Goal: Task Accomplishment & Management: Complete application form

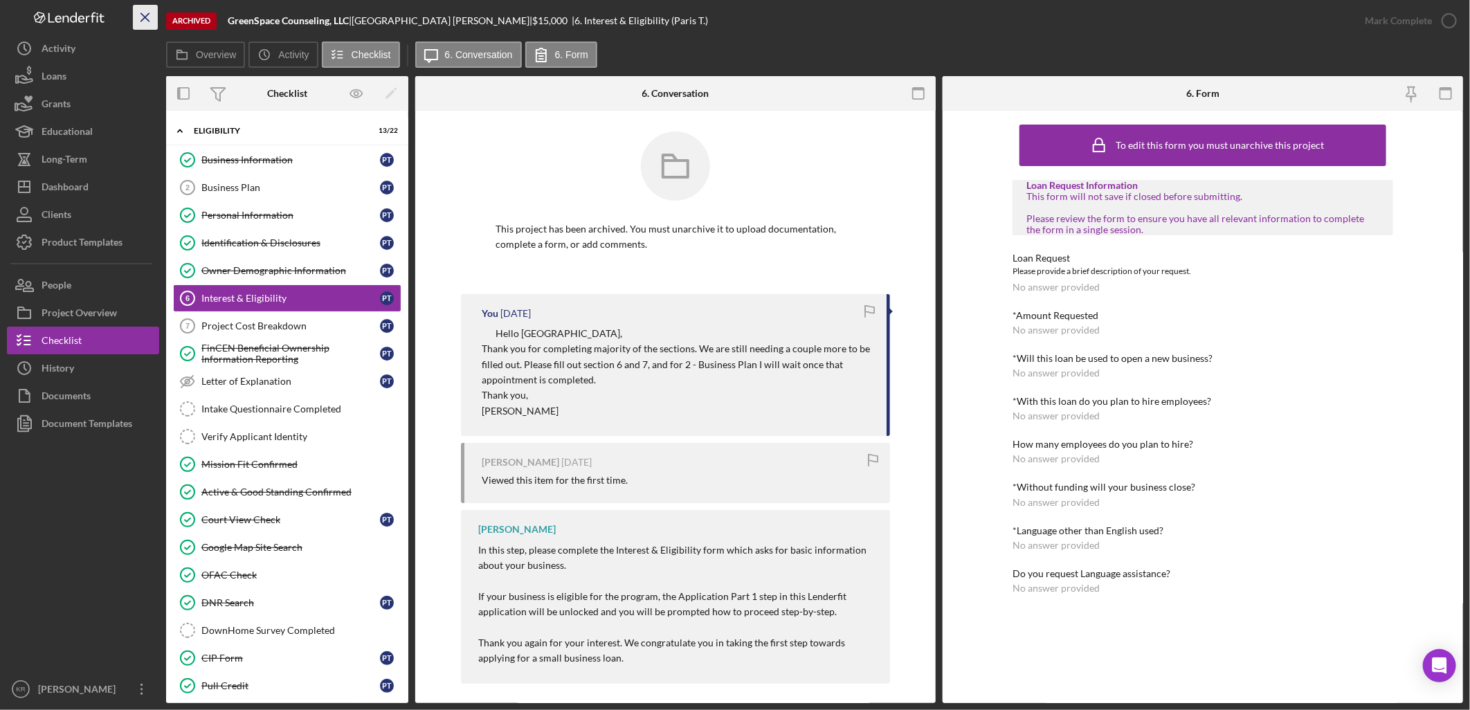
click at [149, 12] on icon "Icon/Menu Close" at bounding box center [145, 17] width 31 height 31
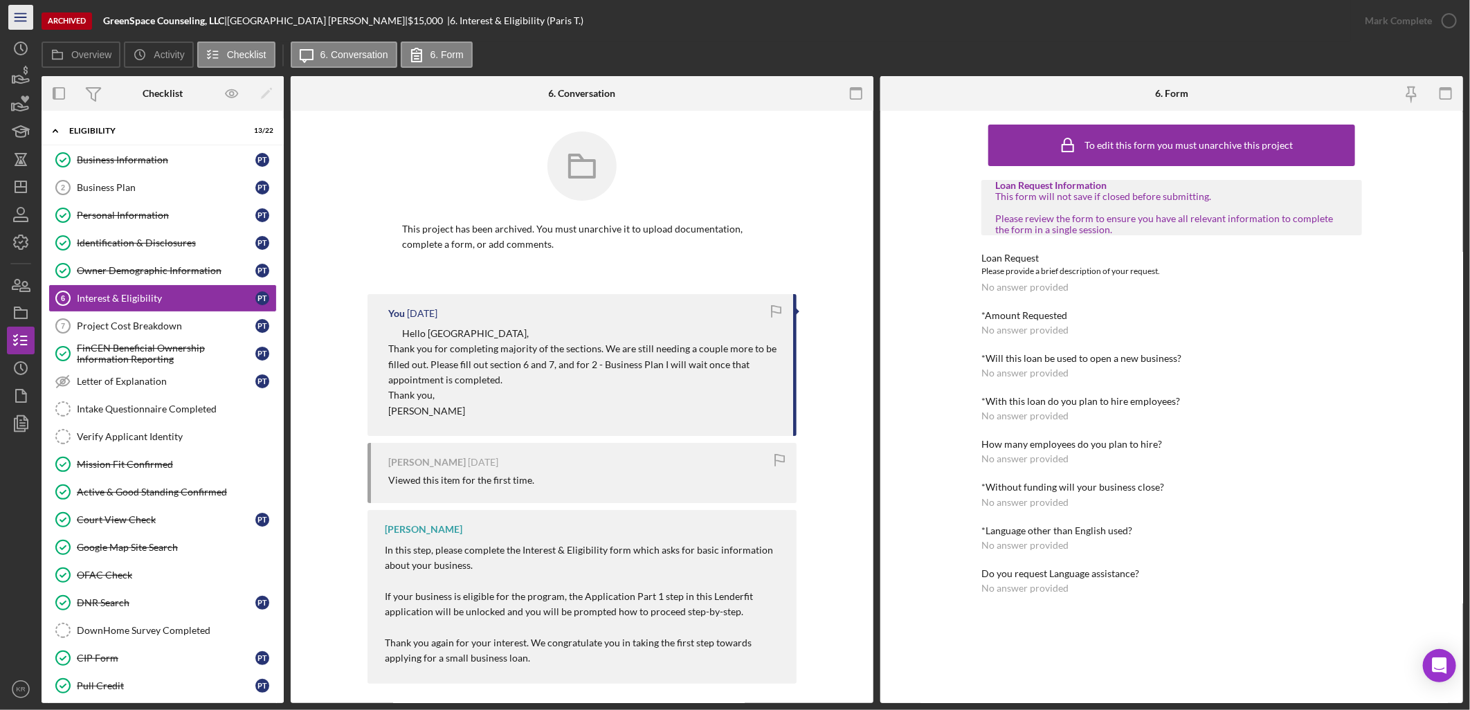
click at [19, 21] on icon "Icon/Menu" at bounding box center [21, 17] width 31 height 31
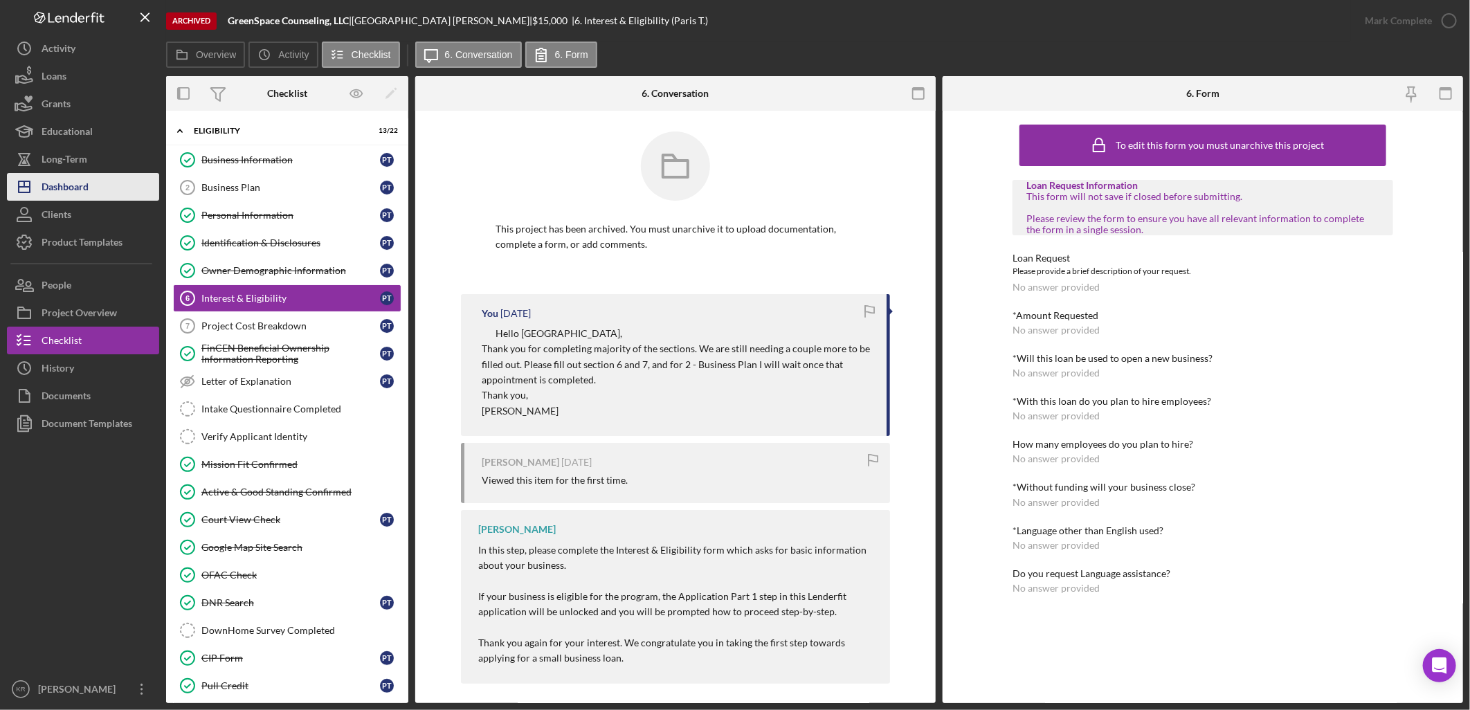
click at [62, 176] on div "Dashboard" at bounding box center [65, 188] width 47 height 31
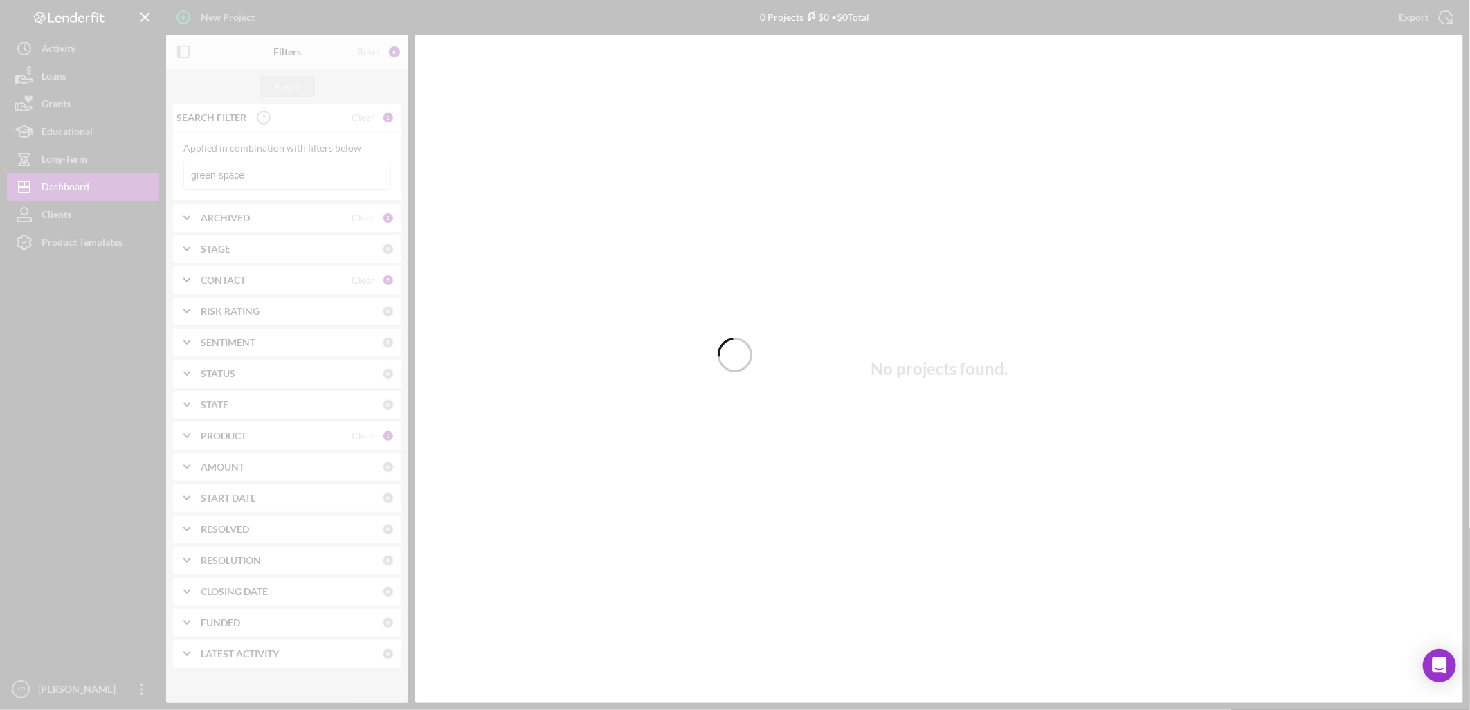
click at [222, 11] on div at bounding box center [735, 355] width 1470 height 710
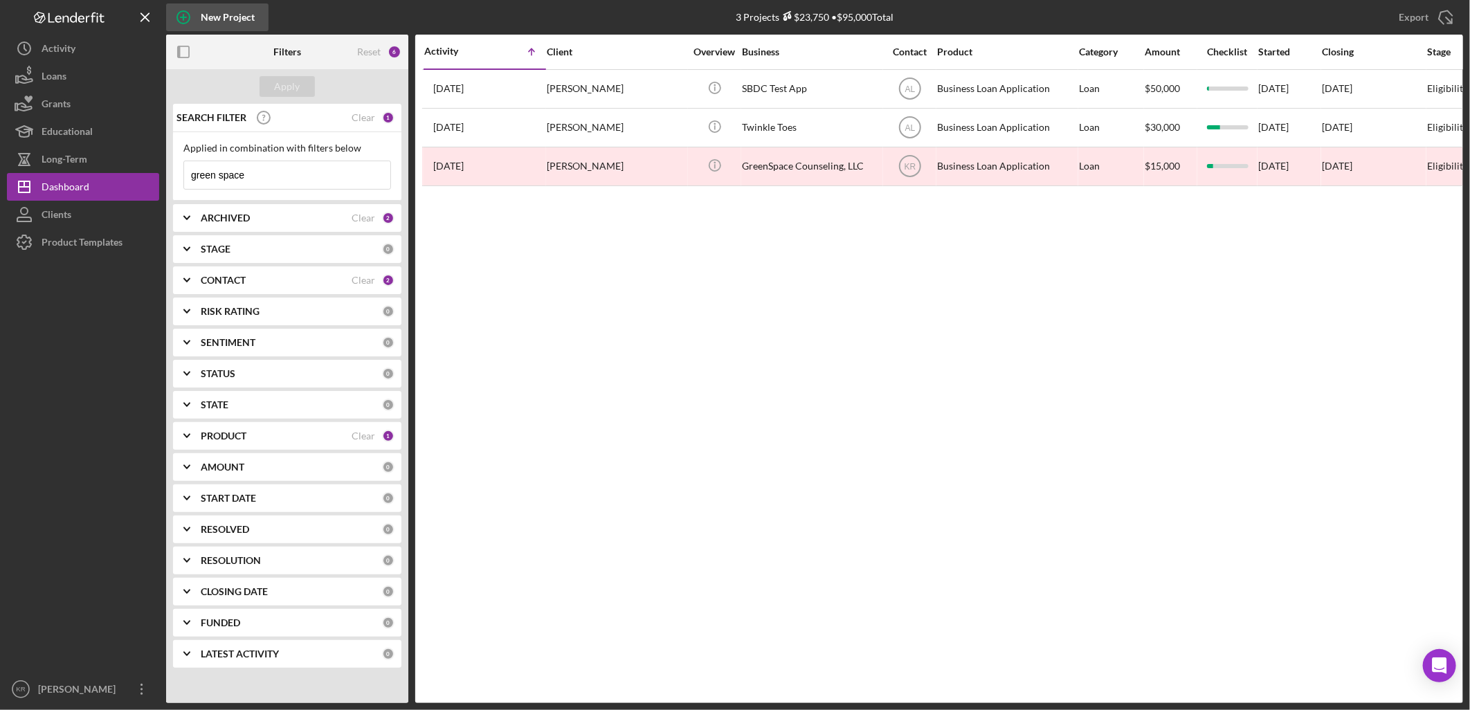
click at [222, 18] on div "New Project" at bounding box center [228, 17] width 54 height 28
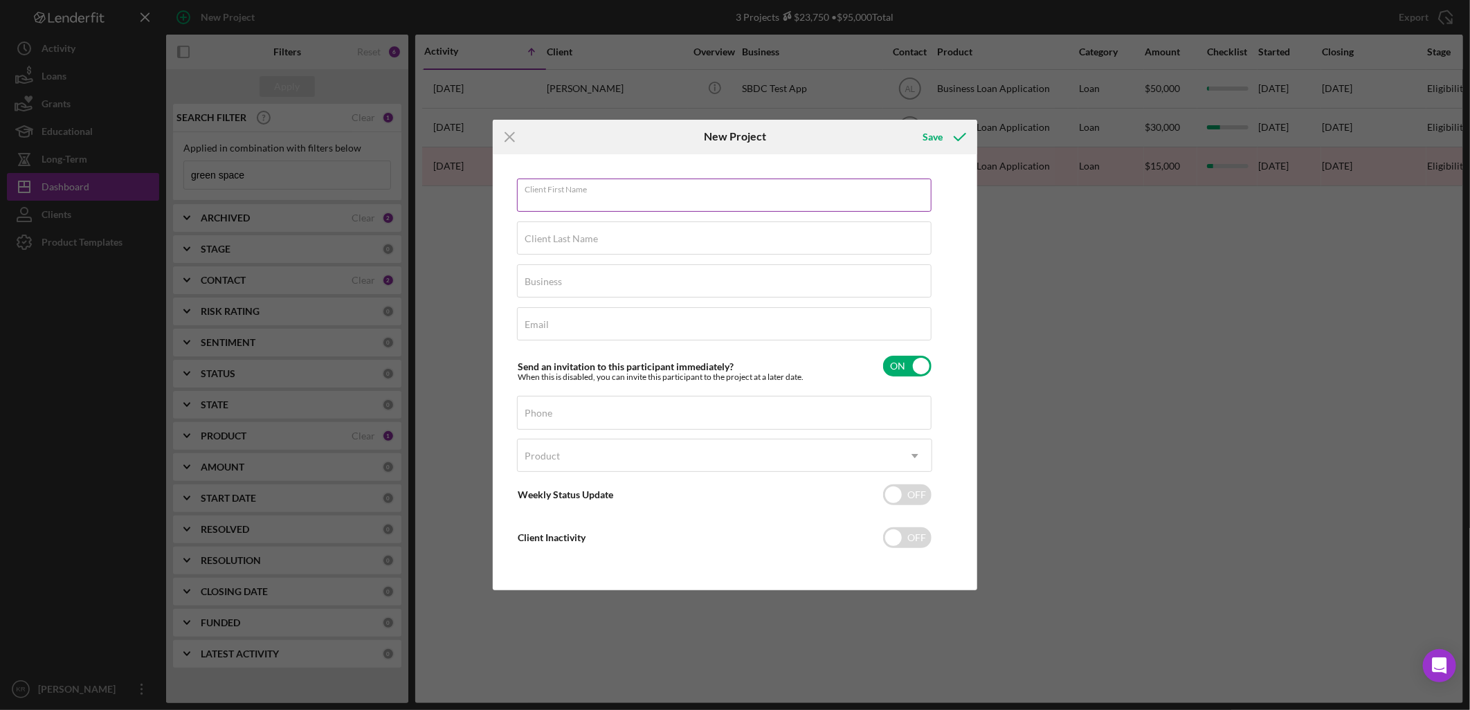
click at [654, 205] on input "Client First Name" at bounding box center [724, 195] width 415 height 33
type input "Antron"
type input "[PERSON_NAME]"
type input "d"
type input "Diamond Vision Empires"
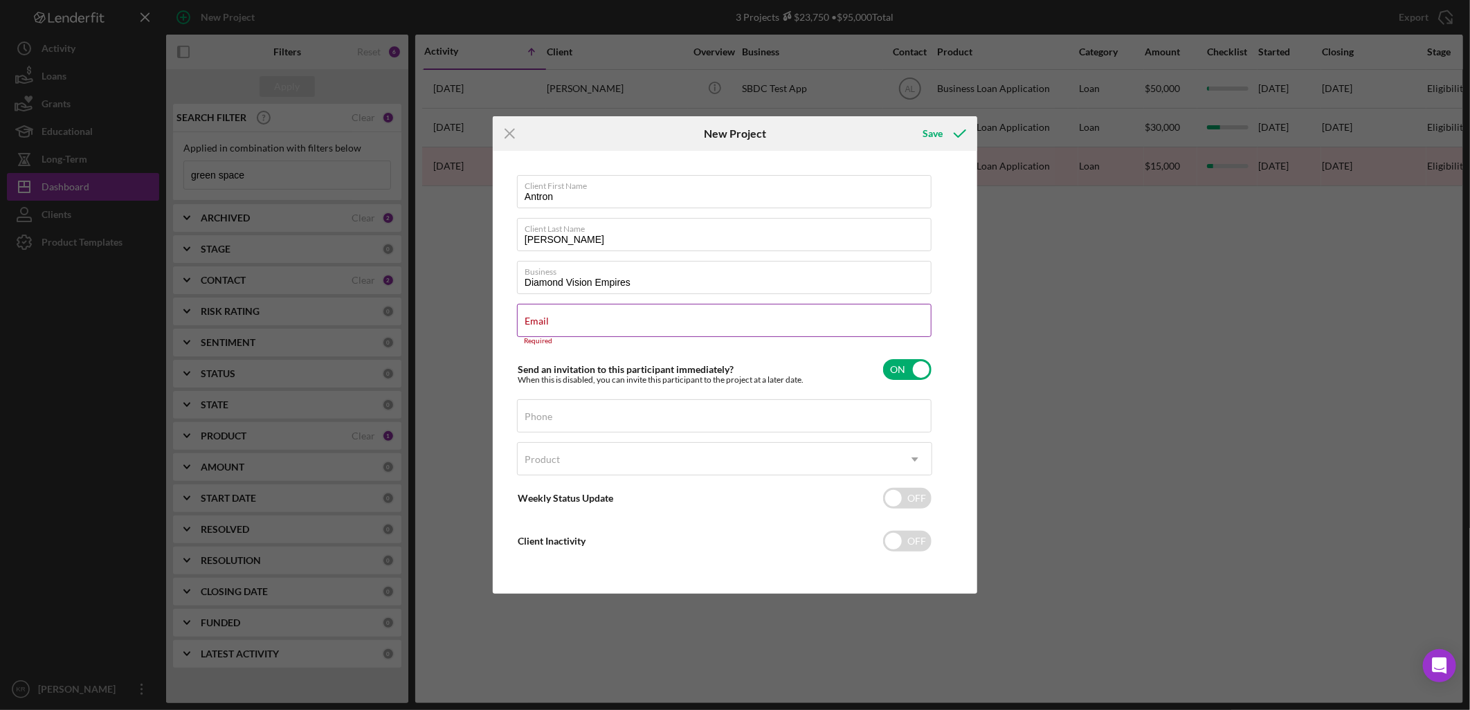
click at [644, 325] on div "Email Required" at bounding box center [724, 325] width 415 height 42
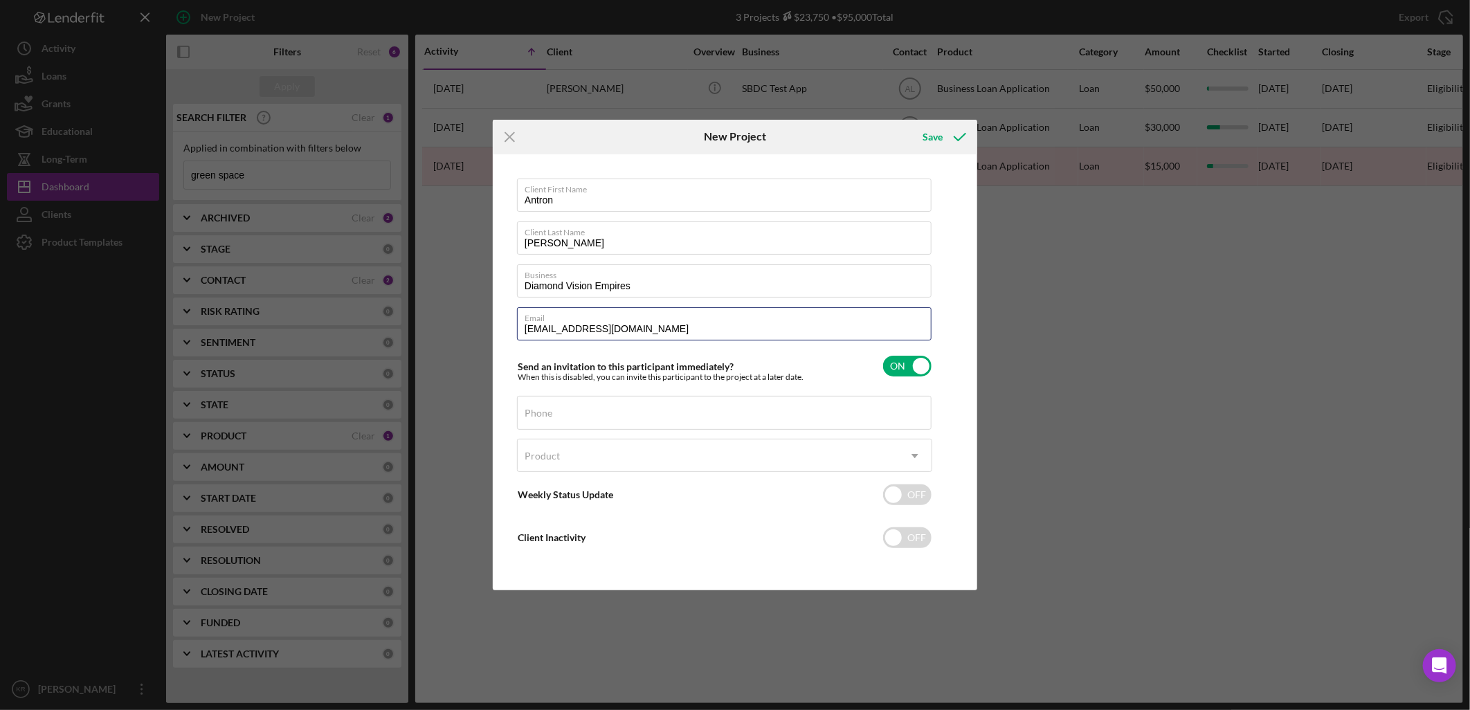
type input "[EMAIL_ADDRESS][DOMAIN_NAME]"
click at [658, 403] on div "Phone" at bounding box center [724, 413] width 415 height 35
type input "[PHONE_NUMBER]"
click at [656, 452] on div "Product" at bounding box center [708, 456] width 381 height 32
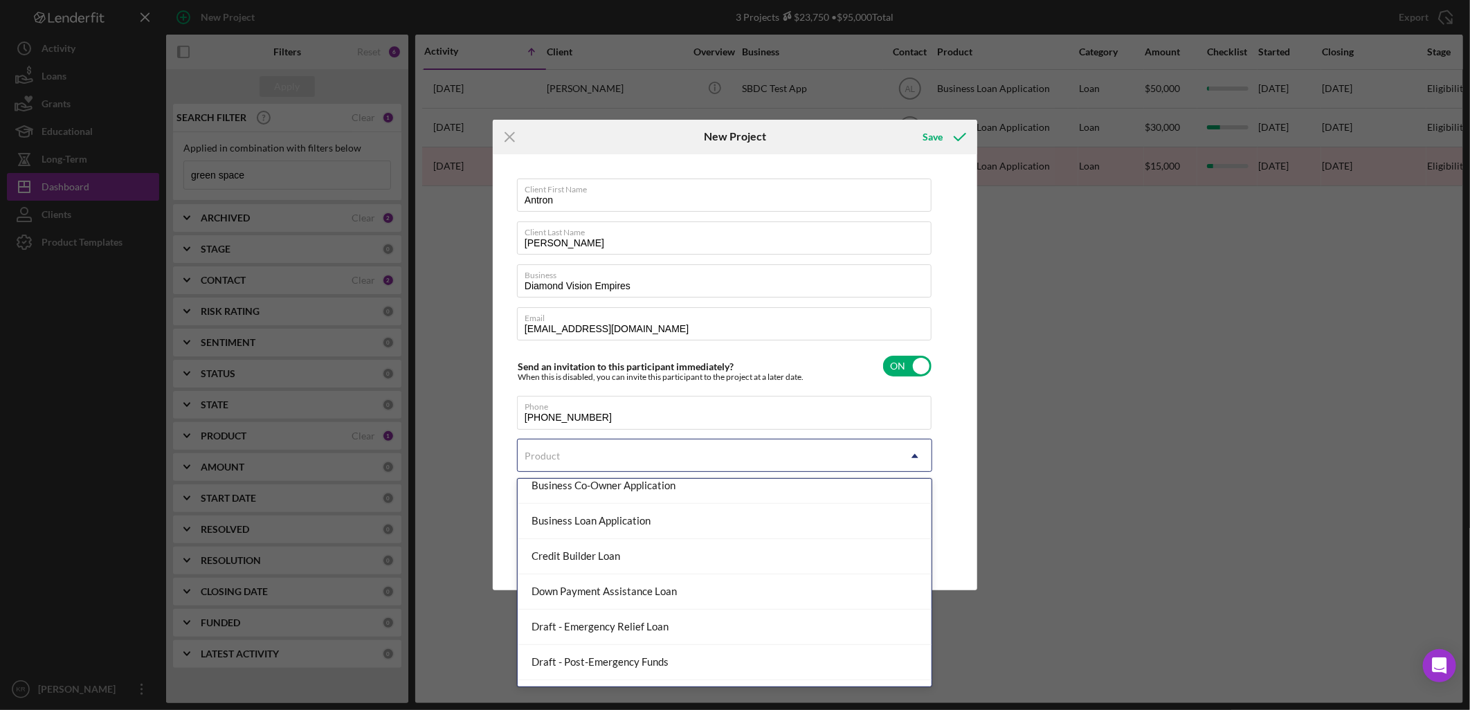
scroll to position [186, 0]
click at [694, 533] on div "Business Loan Application" at bounding box center [725, 522] width 414 height 35
checkbox input "true"
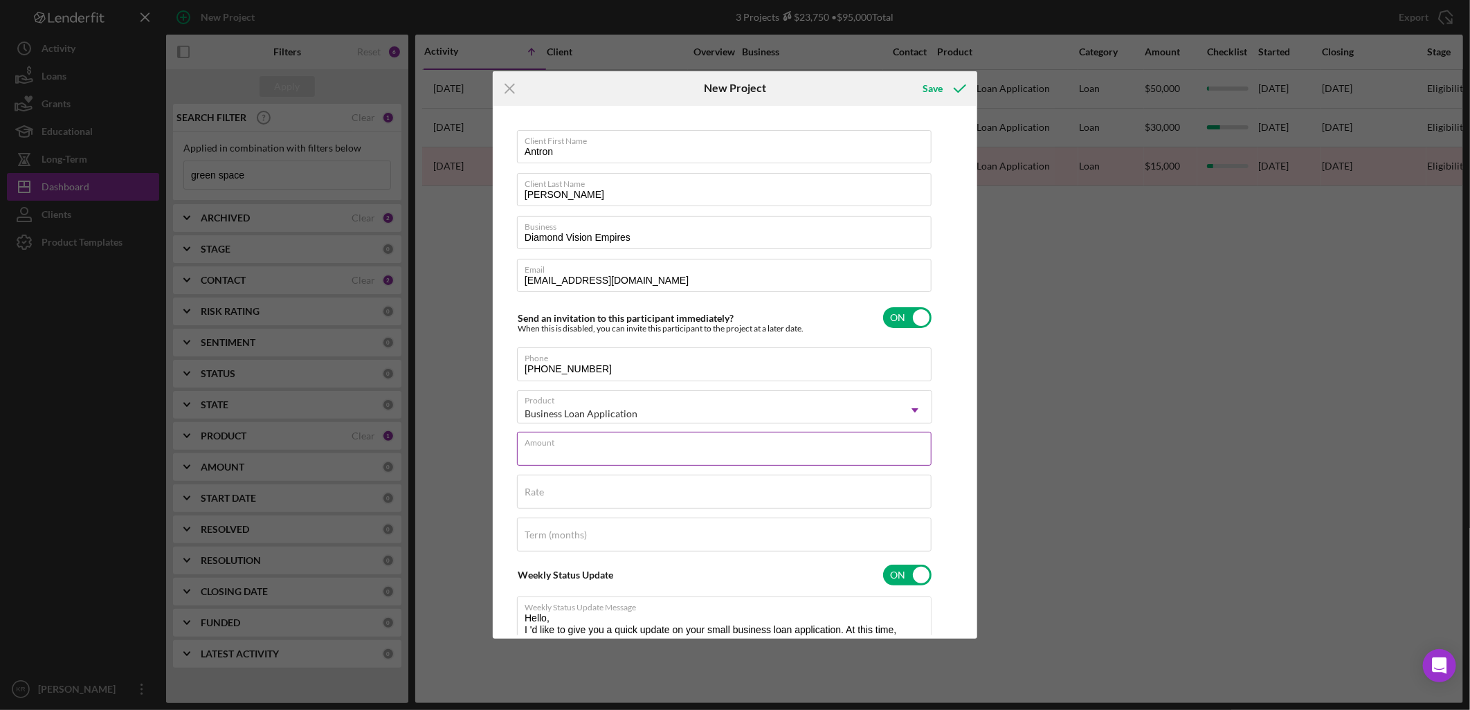
click at [687, 465] on input "Amount" at bounding box center [724, 448] width 415 height 33
type input "$8"
type input "$50,000.00"
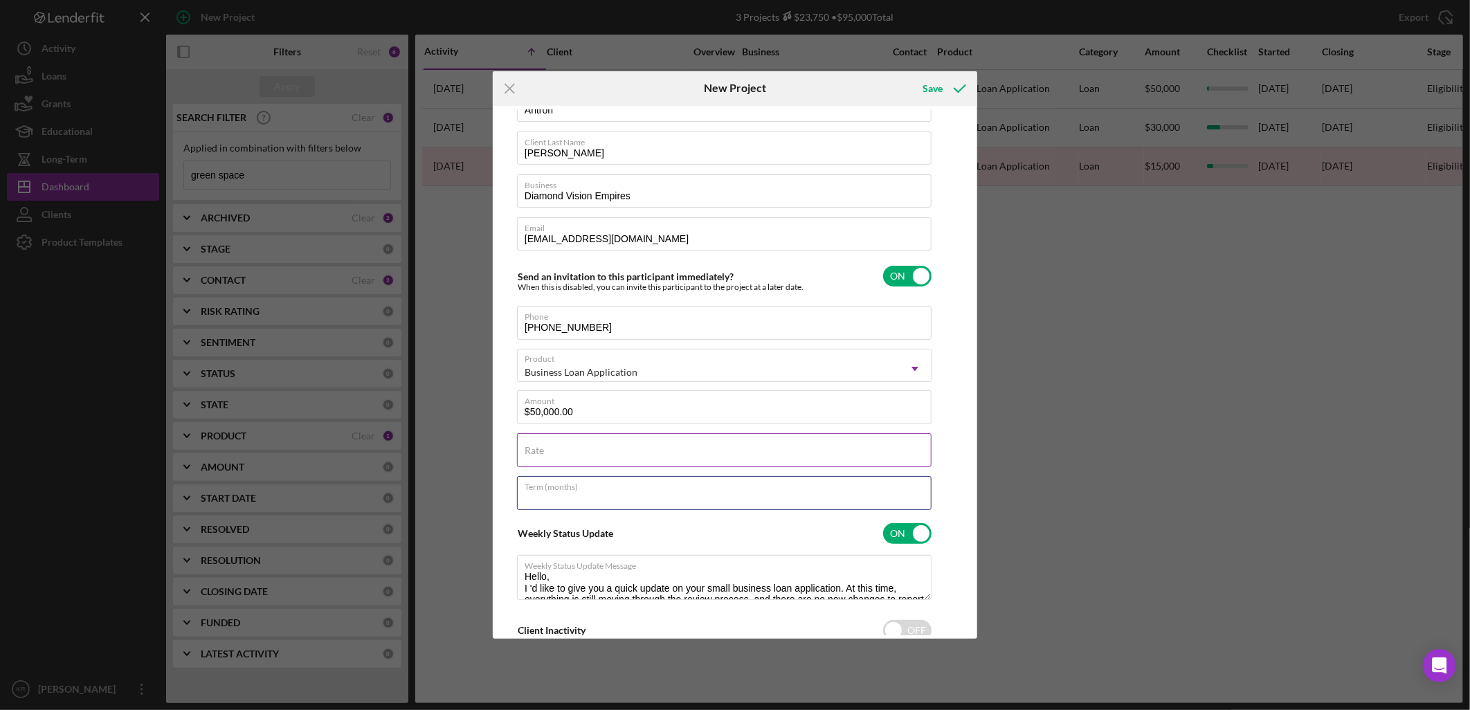
scroll to position [79, 0]
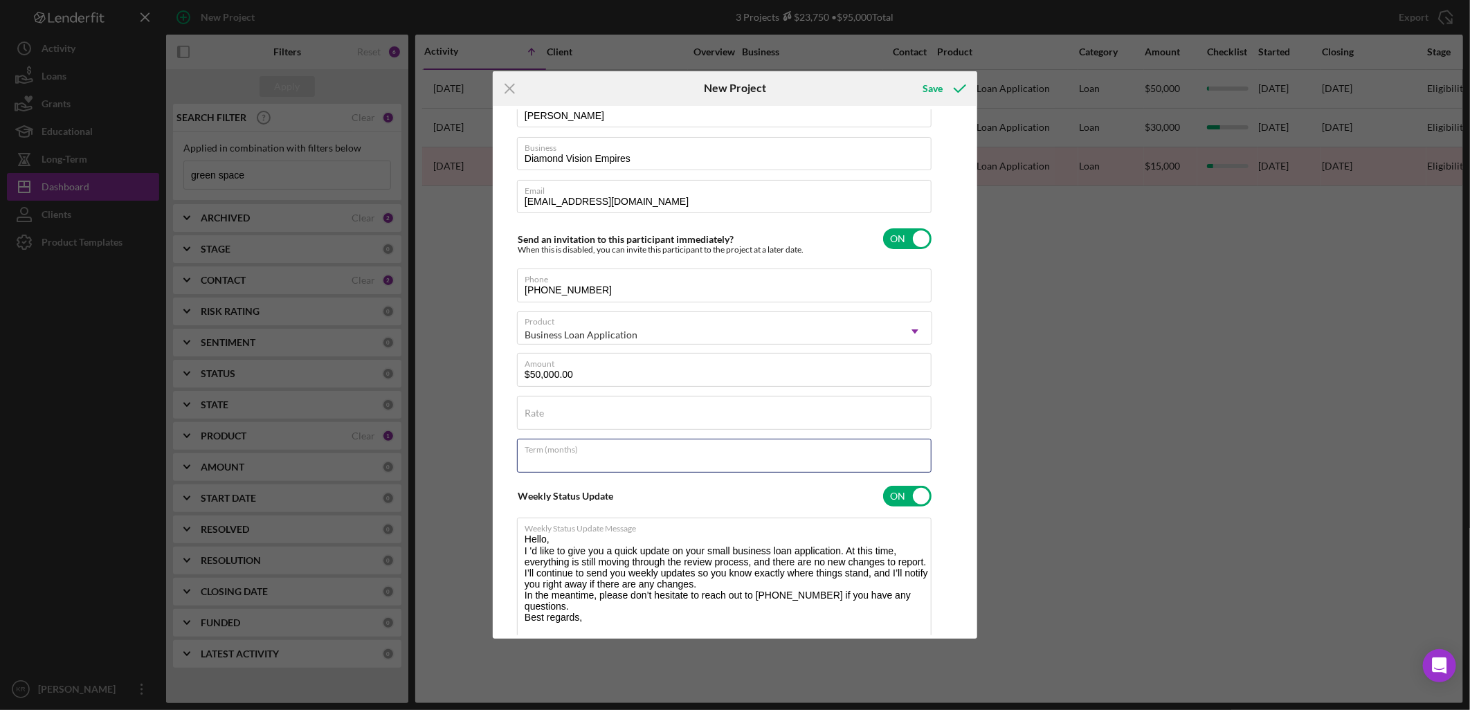
drag, startPoint x: 926, startPoint y: 561, endPoint x: 922, endPoint y: 665, distance: 104.6
click at [926, 677] on div "Icon/Menu Close New Project Save Client First Name [PERSON_NAME] Client Last Na…" at bounding box center [735, 355] width 1470 height 710
click at [700, 404] on div "Rate" at bounding box center [724, 413] width 415 height 35
click at [717, 370] on input "$50,000.00" at bounding box center [724, 369] width 415 height 33
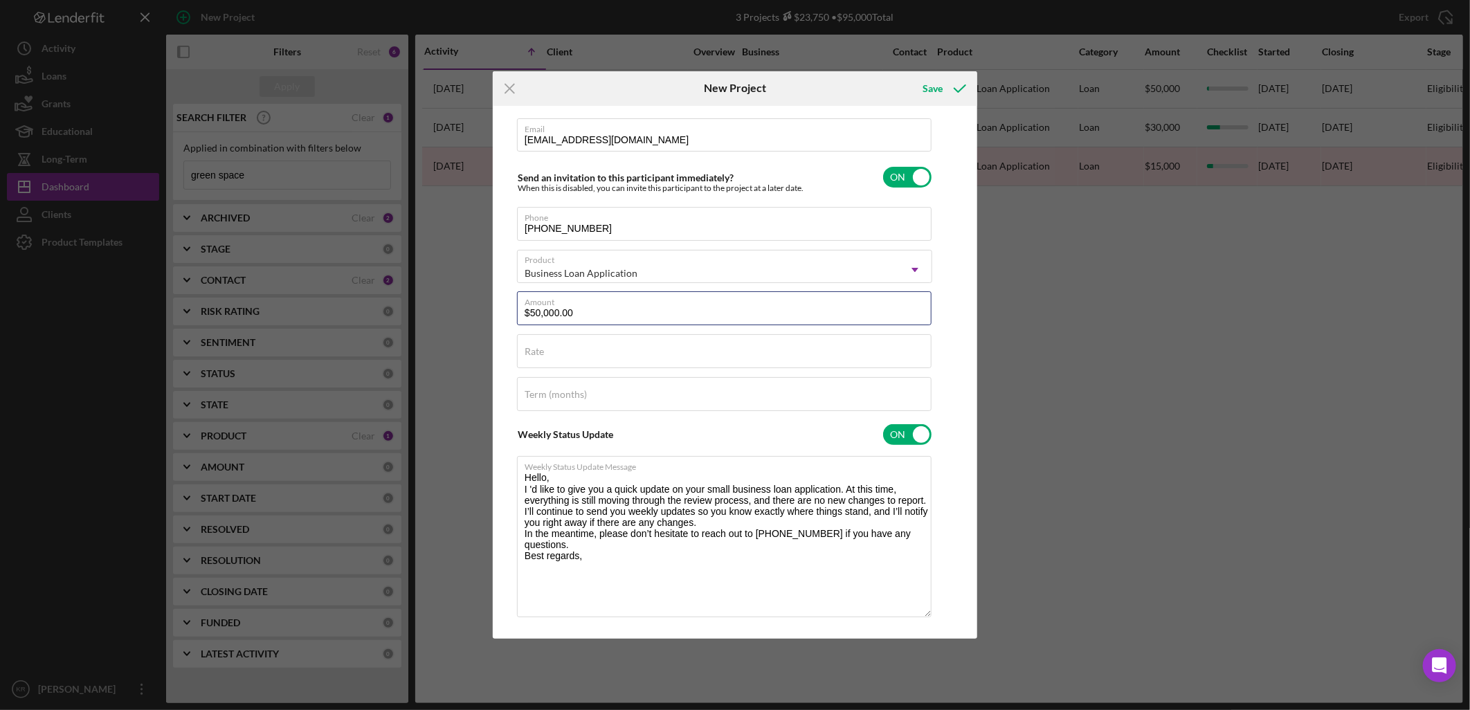
scroll to position [196, 0]
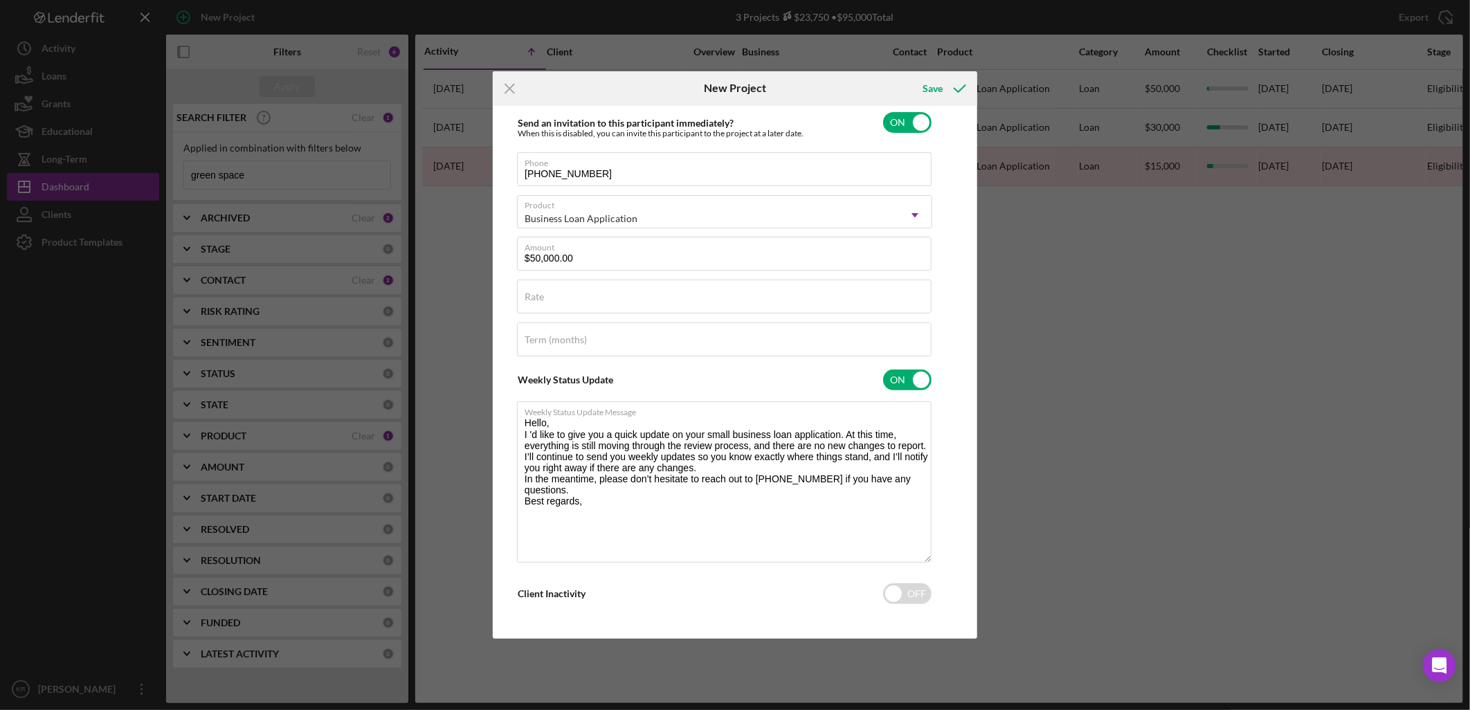
drag, startPoint x: 737, startPoint y: 569, endPoint x: 720, endPoint y: 616, distance: 49.9
click at [737, 570] on div "Client First Name [PERSON_NAME] Client Last Name [PERSON_NAME] Business Diamond…" at bounding box center [724, 275] width 415 height 681
drag, startPoint x: 522, startPoint y: 490, endPoint x: 530, endPoint y: 490, distance: 7.6
click at [522, 490] on textarea "Hello, I 'd like to give you a quick update on your small business loan applica…" at bounding box center [724, 482] width 415 height 161
click at [602, 517] on textarea "Hello, I 'd like to give you a quick update on your small business loan applica…" at bounding box center [724, 482] width 415 height 161
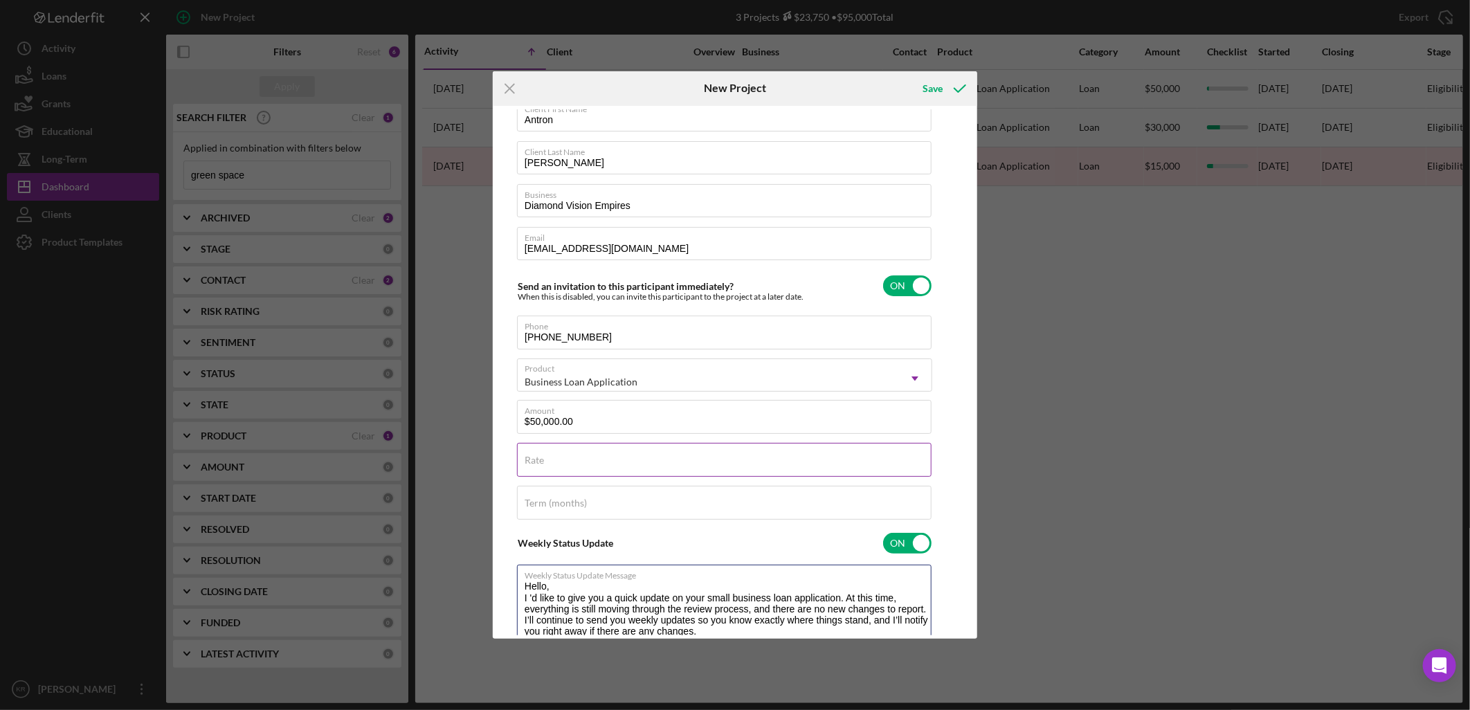
scroll to position [0, 0]
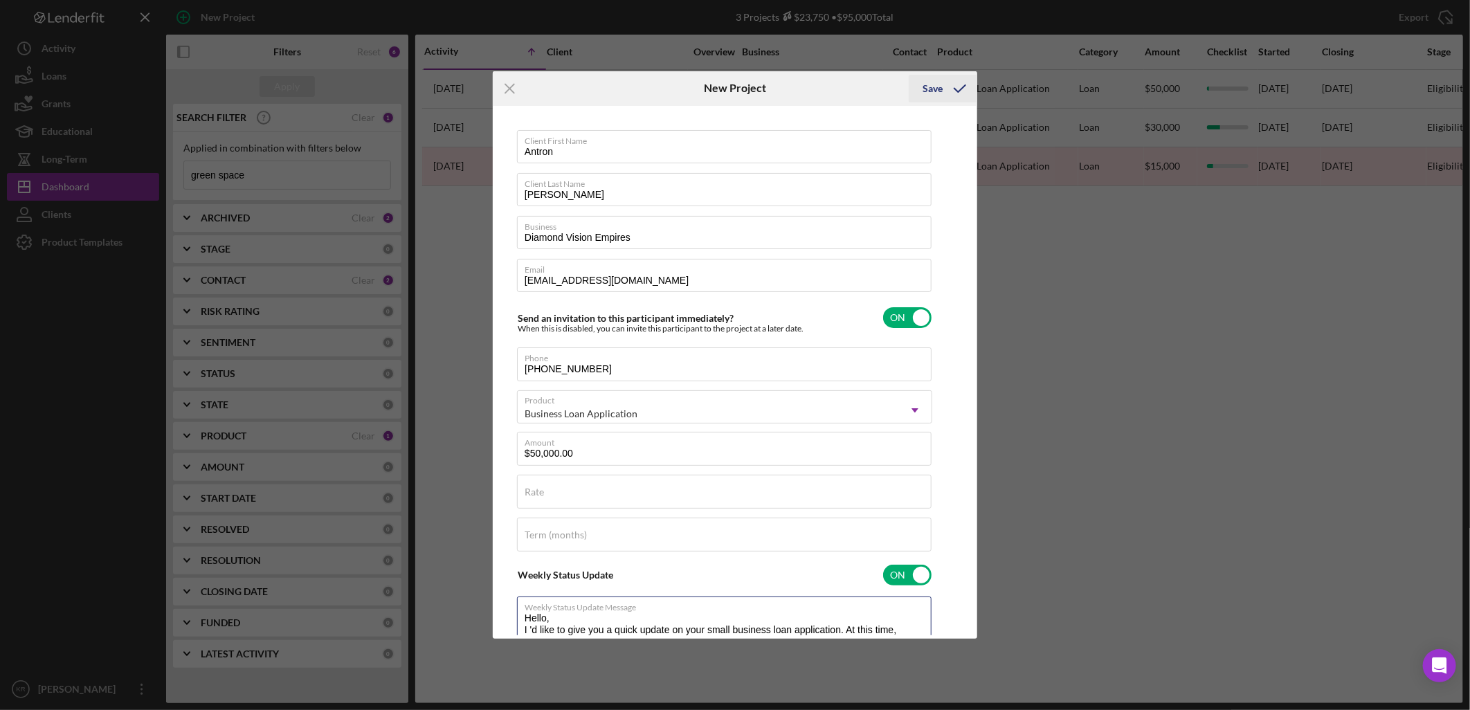
type textarea "Hello, I 'd like to give you a quick update on your small business loan applica…"
click at [939, 86] on div "Save" at bounding box center [933, 89] width 20 height 28
checkbox input "false"
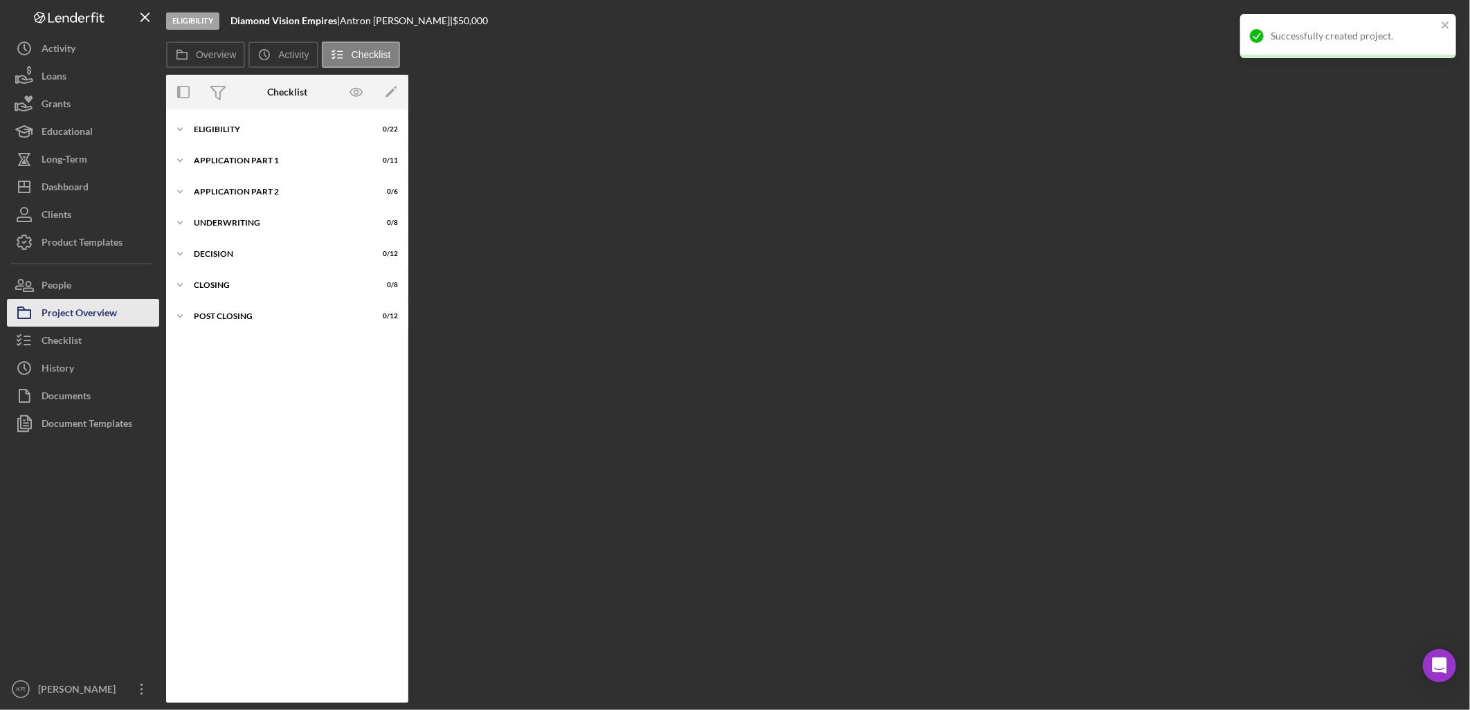
click at [127, 305] on button "Project Overview" at bounding box center [83, 313] width 152 height 28
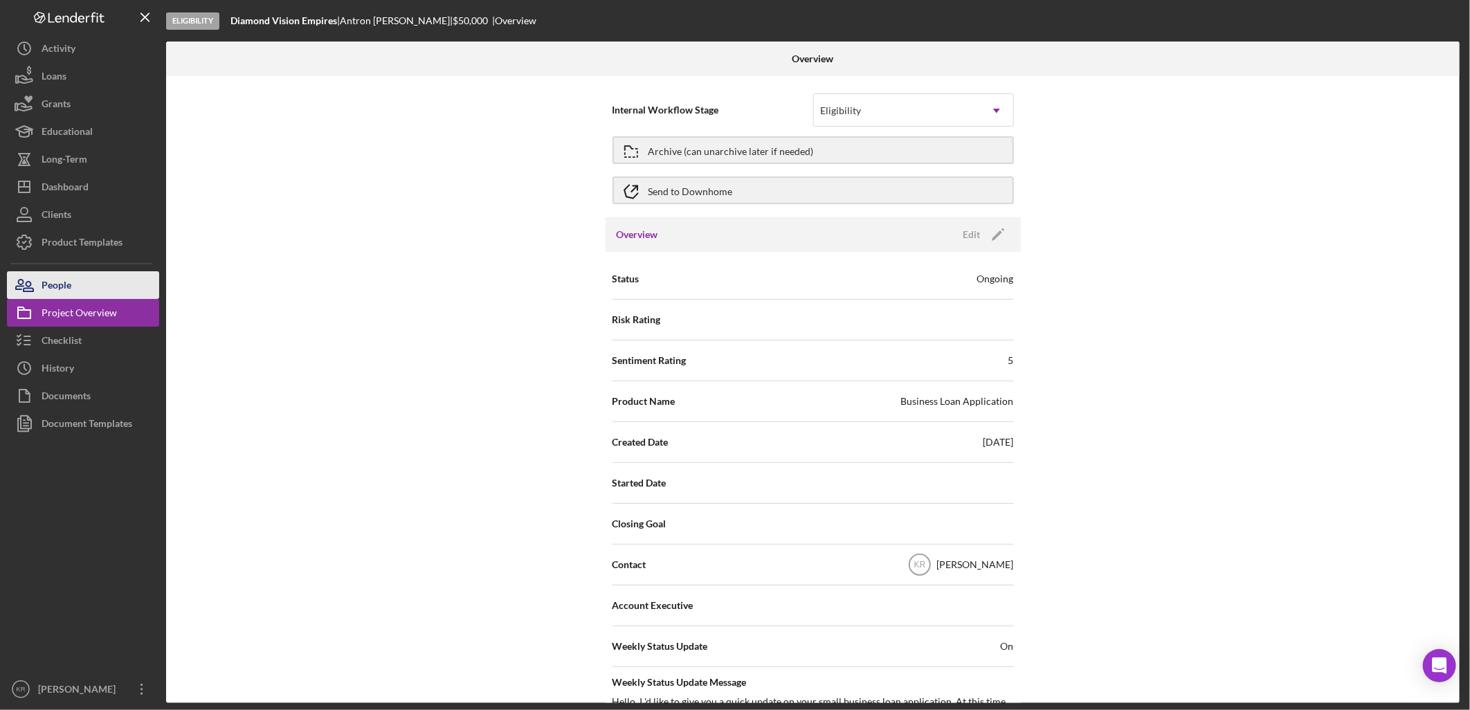
click at [107, 296] on button "People" at bounding box center [83, 285] width 152 height 28
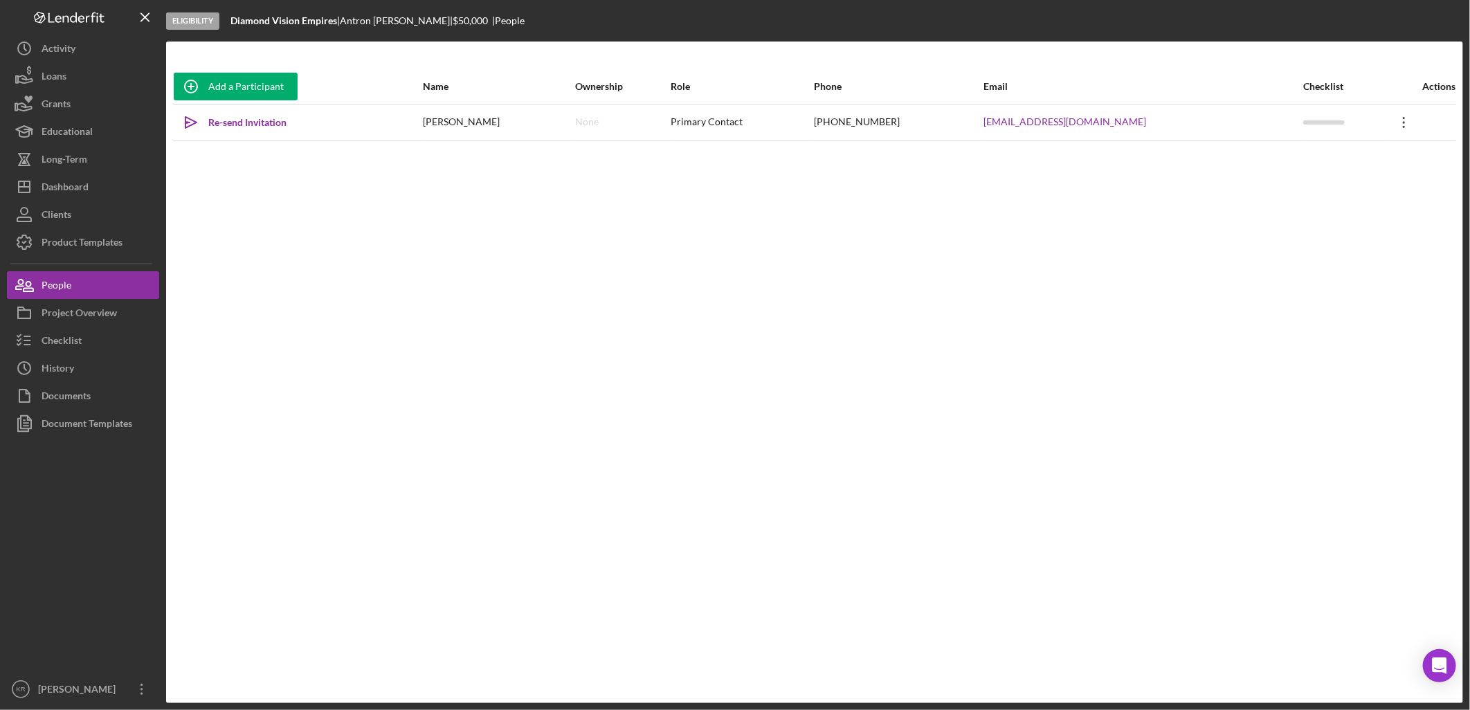
click at [1394, 123] on icon "Icon/Overflow" at bounding box center [1404, 122] width 35 height 35
click at [1351, 177] on button "Icon/Link Get Invitation Link" at bounding box center [1334, 187] width 152 height 28
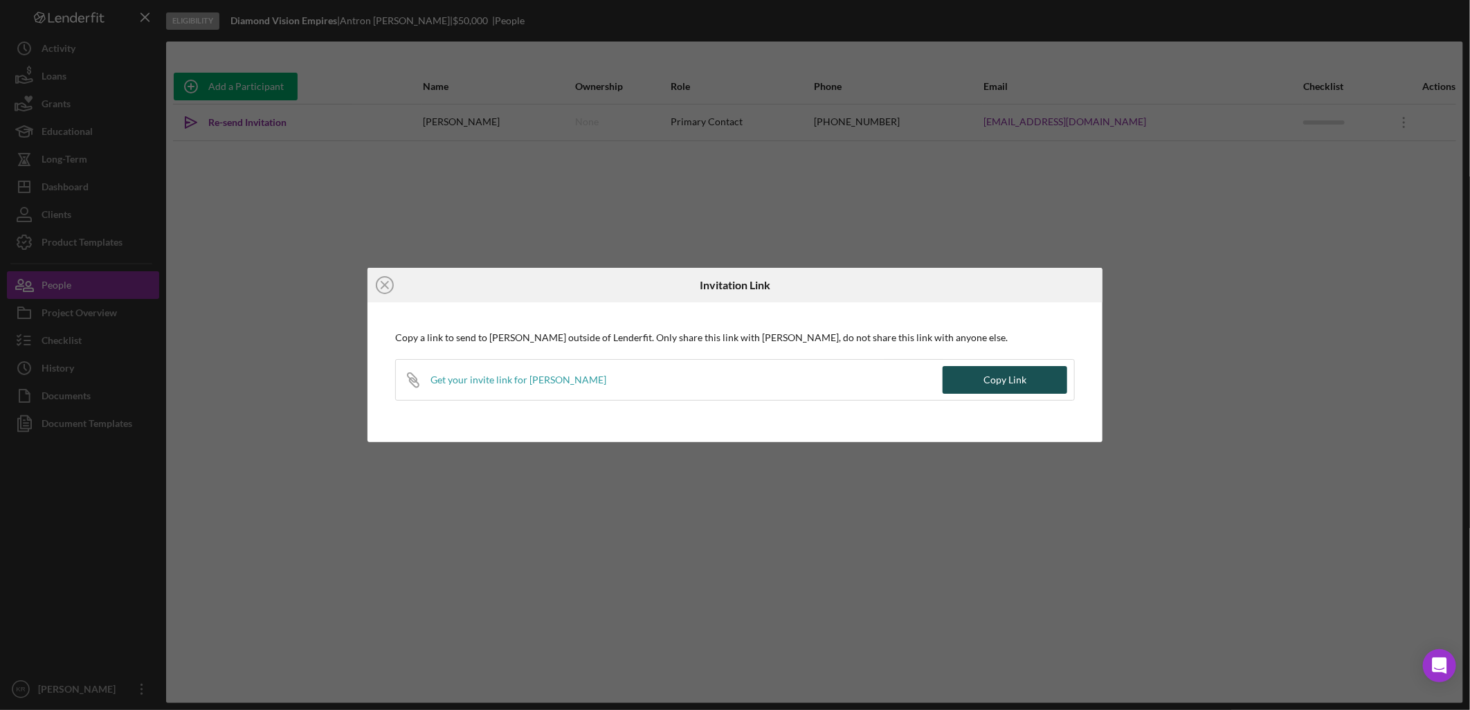
click at [1001, 372] on div "Copy Link" at bounding box center [1005, 380] width 43 height 28
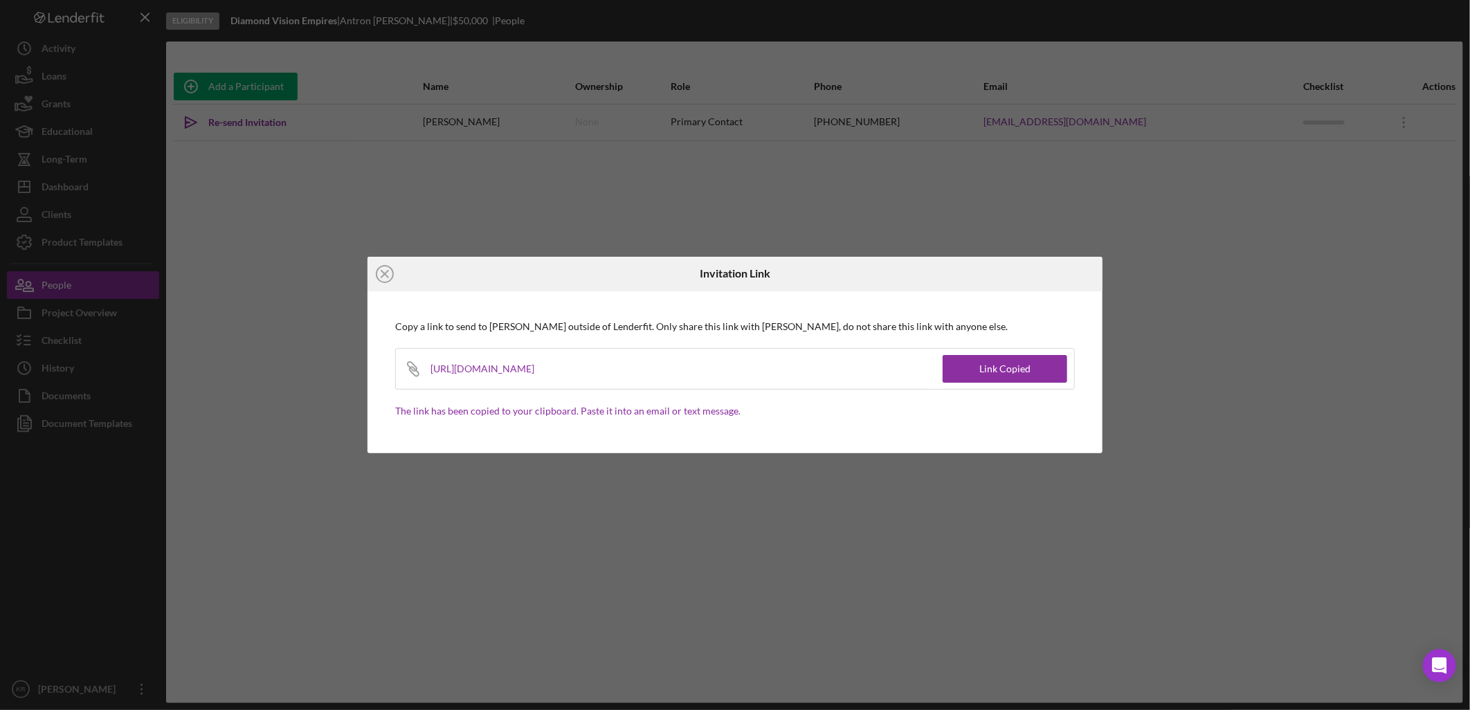
drag, startPoint x: 481, startPoint y: 274, endPoint x: 334, endPoint y: 271, distance: 146.8
click at [479, 274] on div "Icon/Close" at bounding box center [490, 274] width 245 height 35
click at [381, 270] on icon "Icon/Close" at bounding box center [385, 274] width 35 height 35
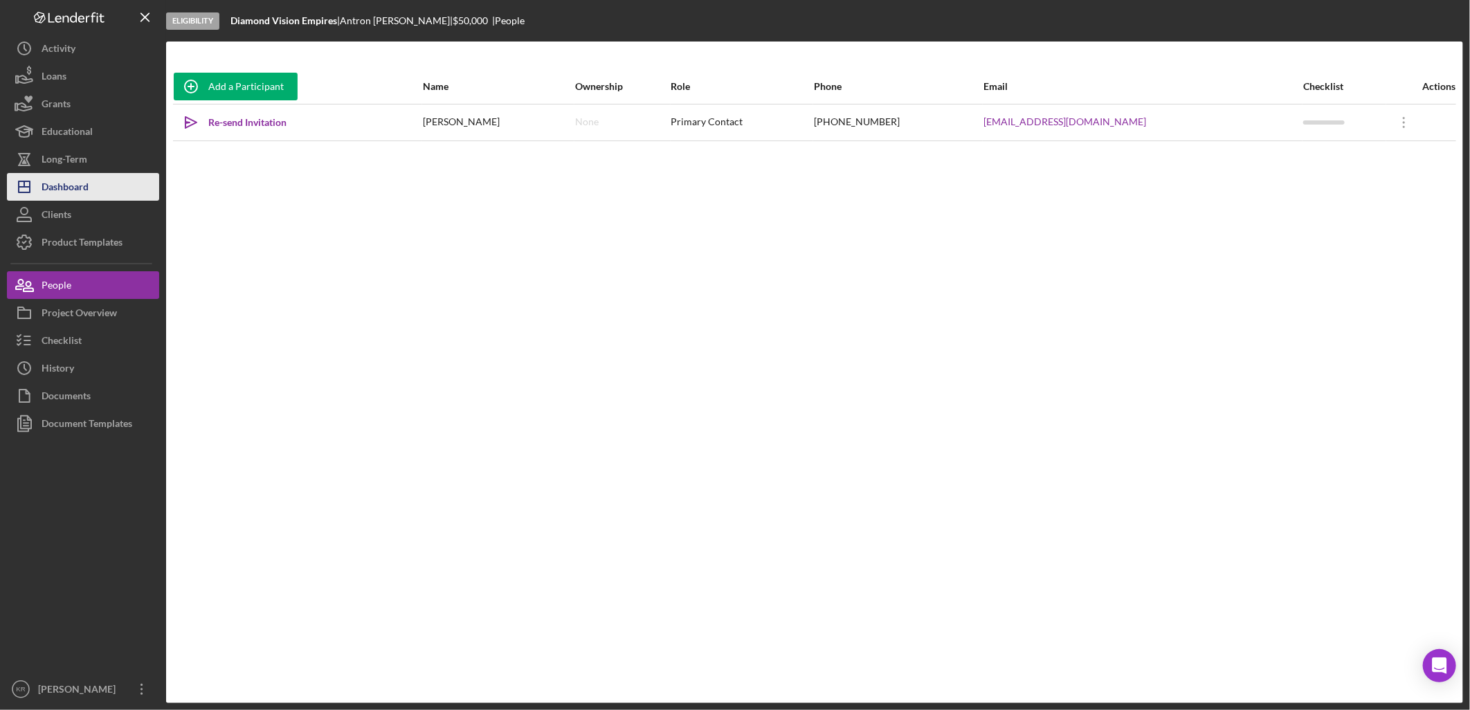
click at [51, 187] on div "Dashboard" at bounding box center [65, 188] width 47 height 31
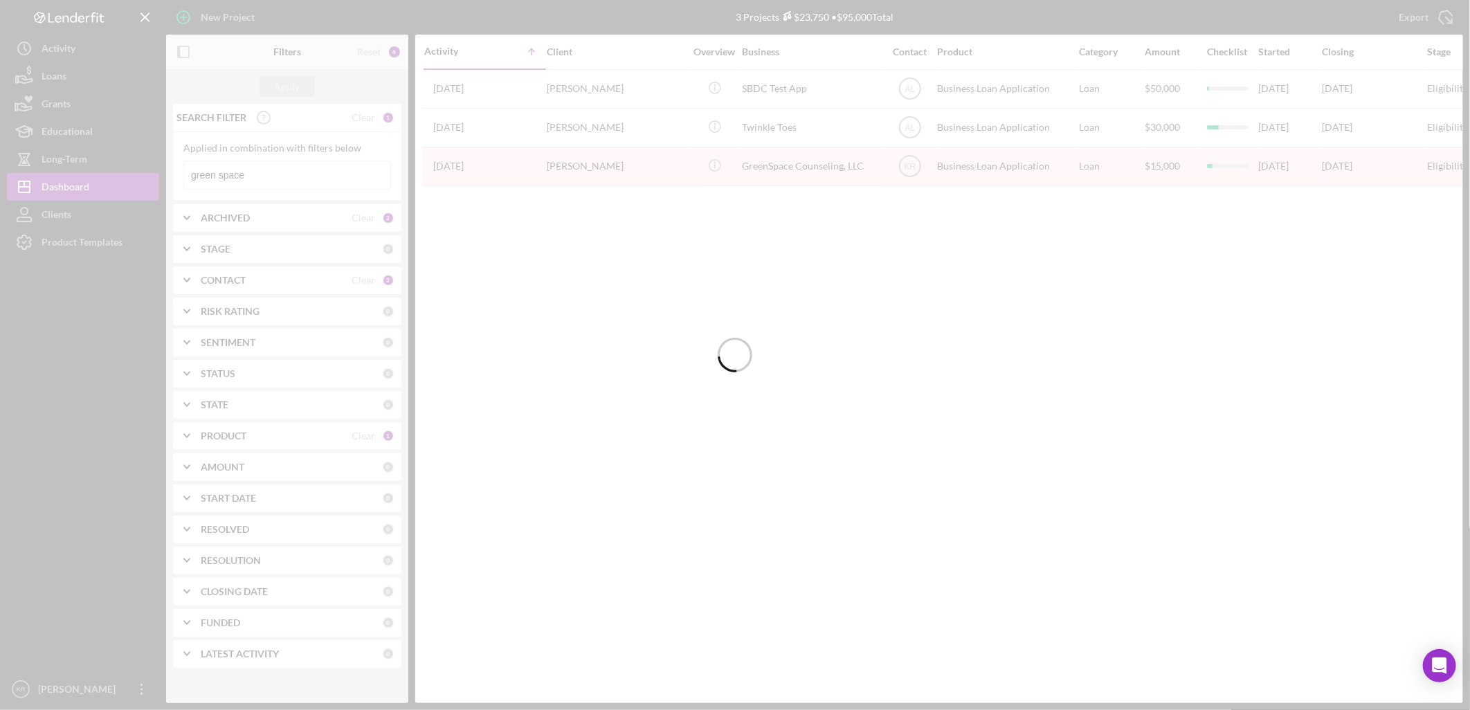
click at [273, 173] on div at bounding box center [735, 355] width 1470 height 710
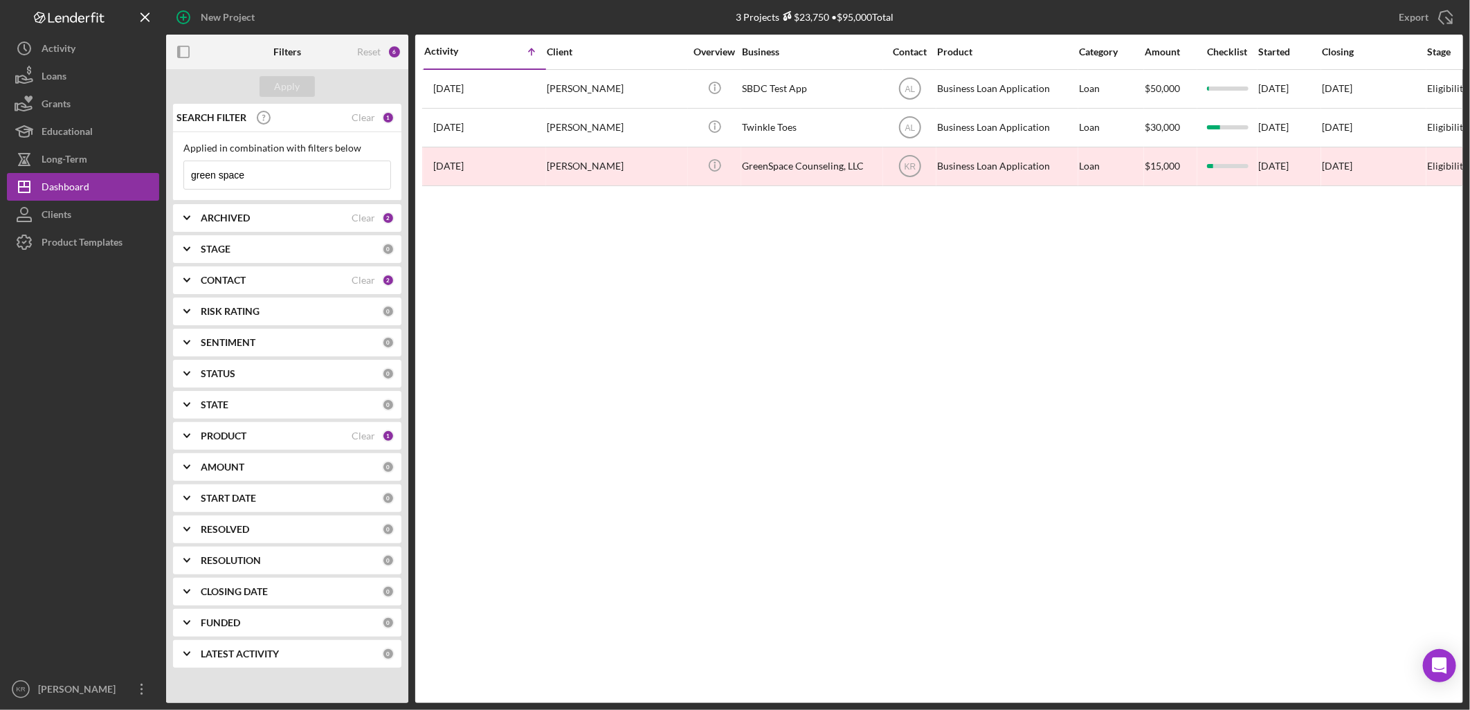
click at [322, 174] on input "green space" at bounding box center [287, 175] width 206 height 28
click at [321, 174] on input "green space" at bounding box center [287, 175] width 206 height 28
click at [370, 112] on div "Clear" at bounding box center [364, 117] width 24 height 11
click at [284, 178] on input at bounding box center [287, 175] width 206 height 28
type input "a"
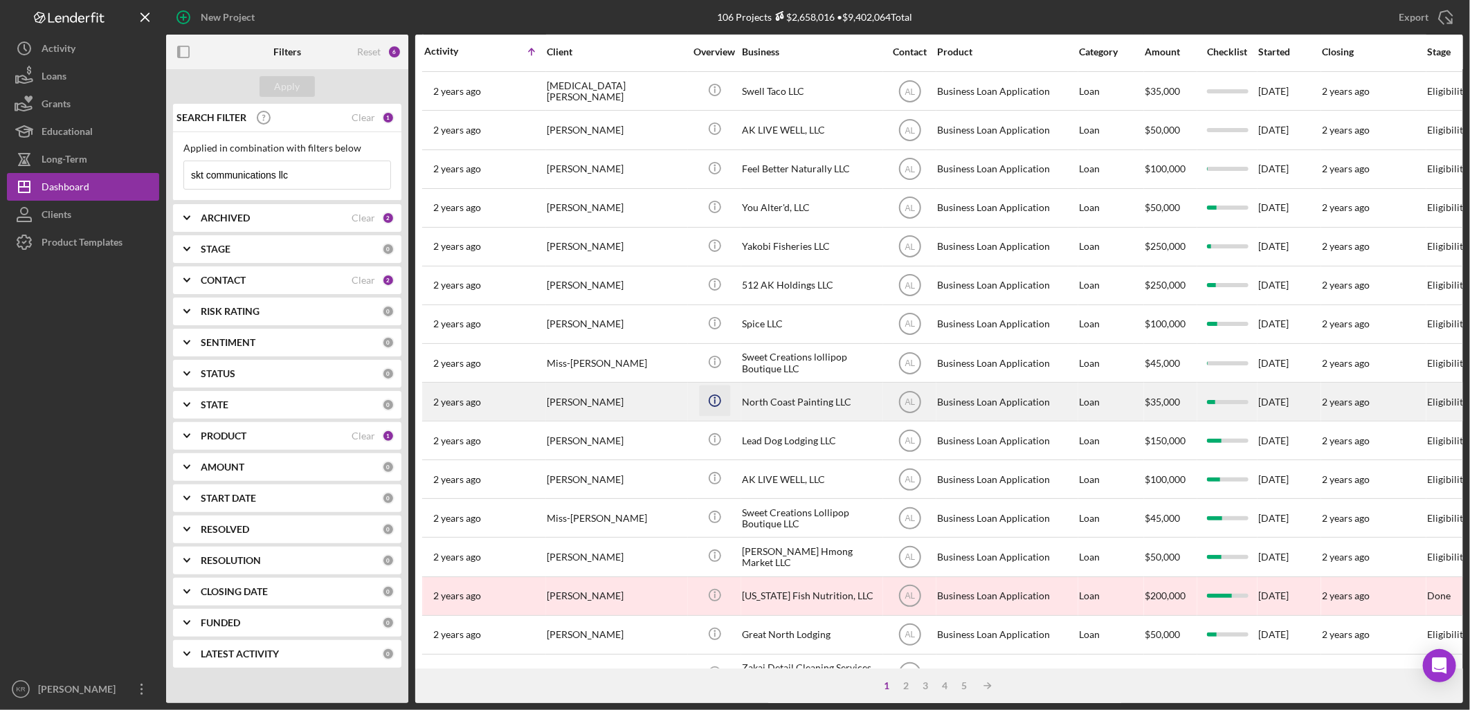
scroll to position [404, 0]
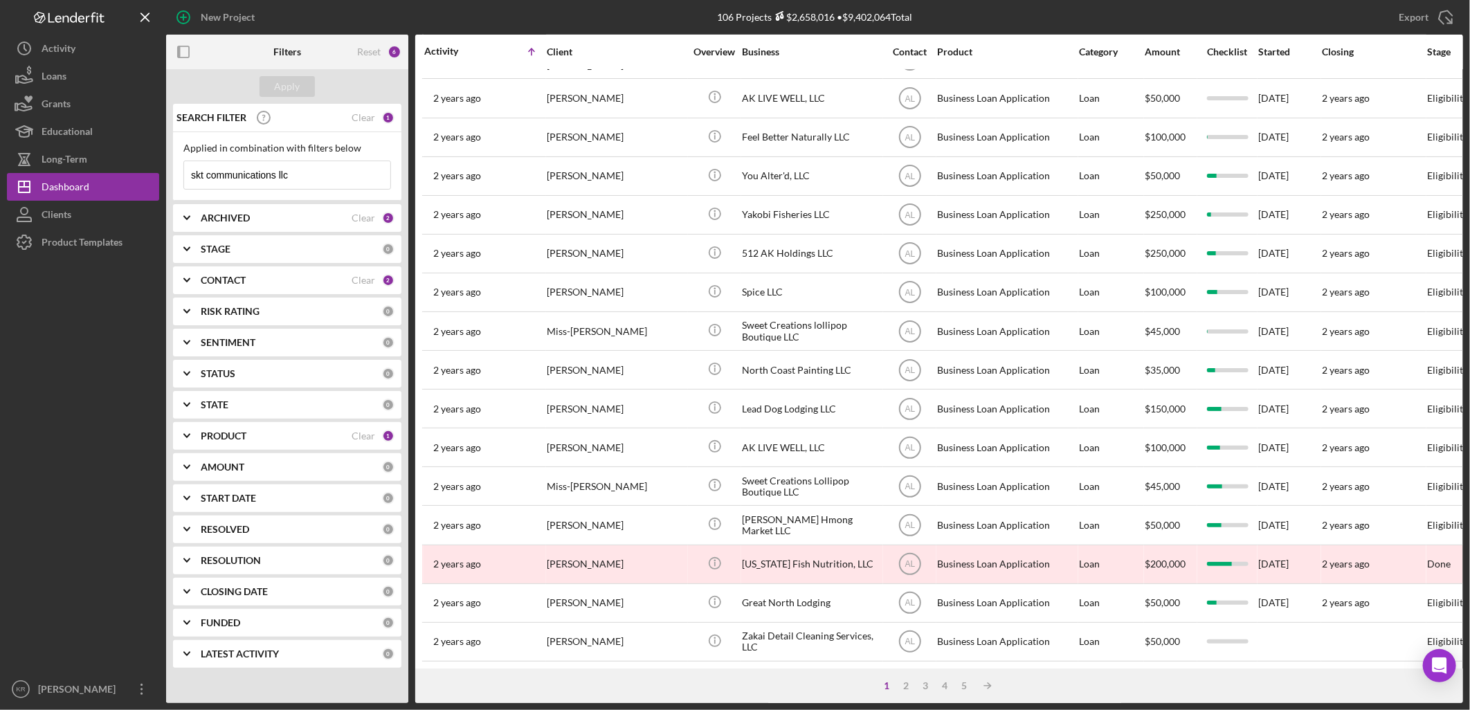
drag, startPoint x: 308, startPoint y: 169, endPoint x: -3, endPoint y: 166, distance: 311.5
click at [0, 166] on html "New Project 106 Projects $2,658,016 • $9,402,064 Total green space Export Icon/…" at bounding box center [735, 355] width 1470 height 710
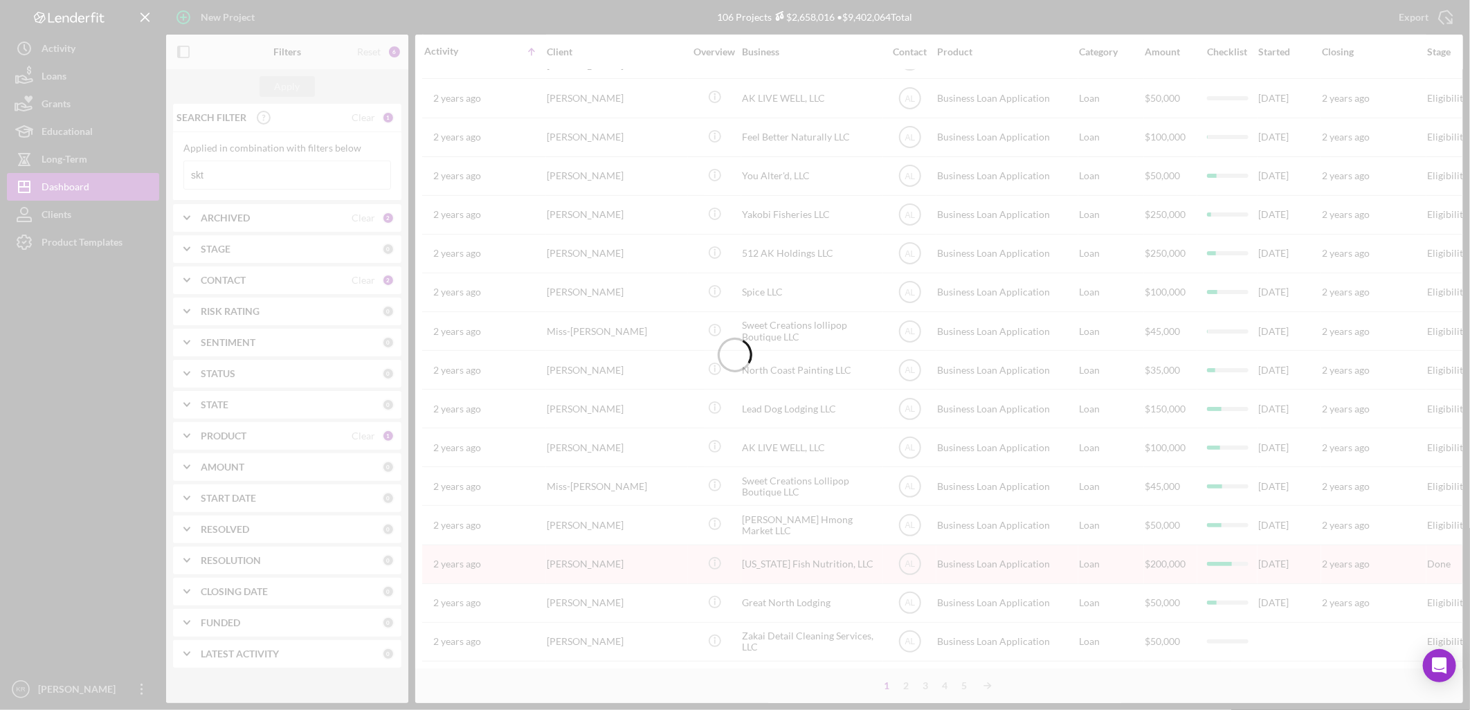
scroll to position [0, 0]
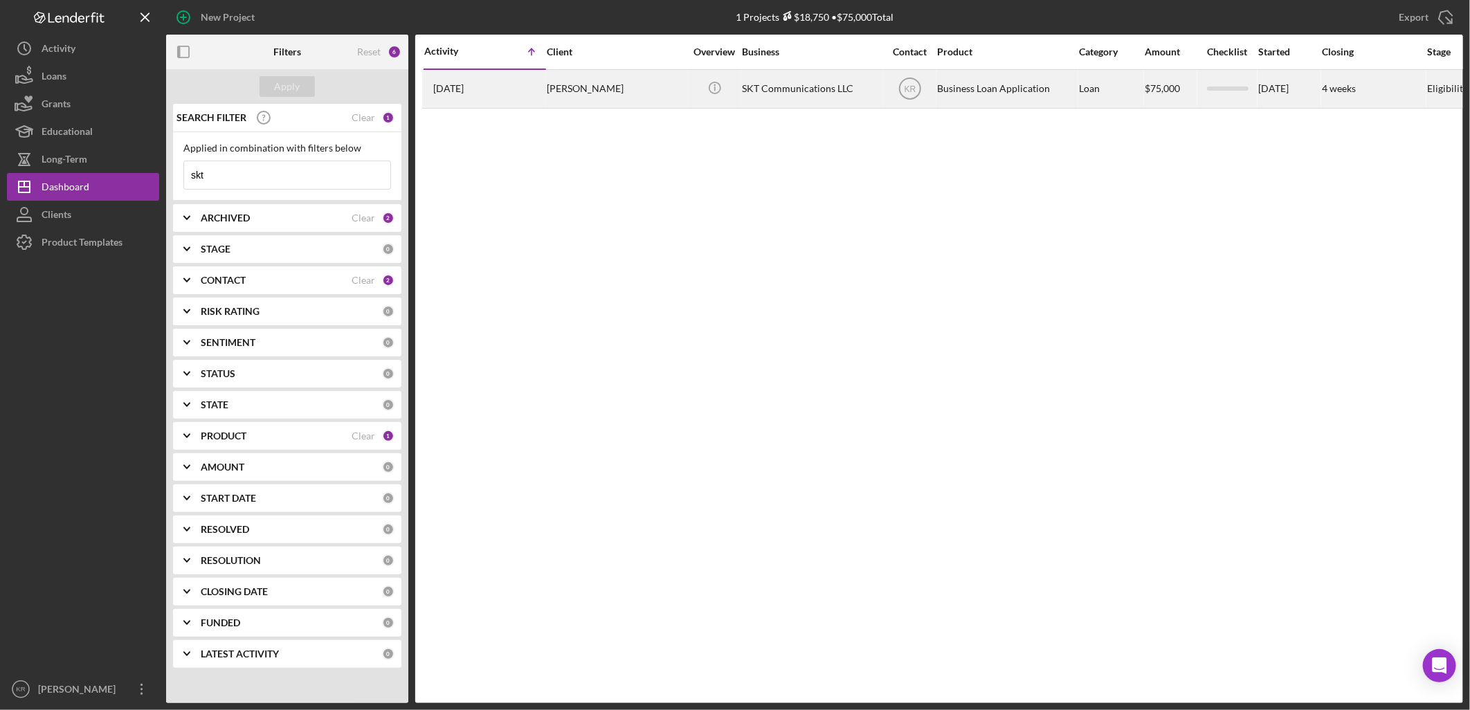
type input "skt"
click at [845, 92] on div "SKT Communications LLC" at bounding box center [811, 89] width 138 height 37
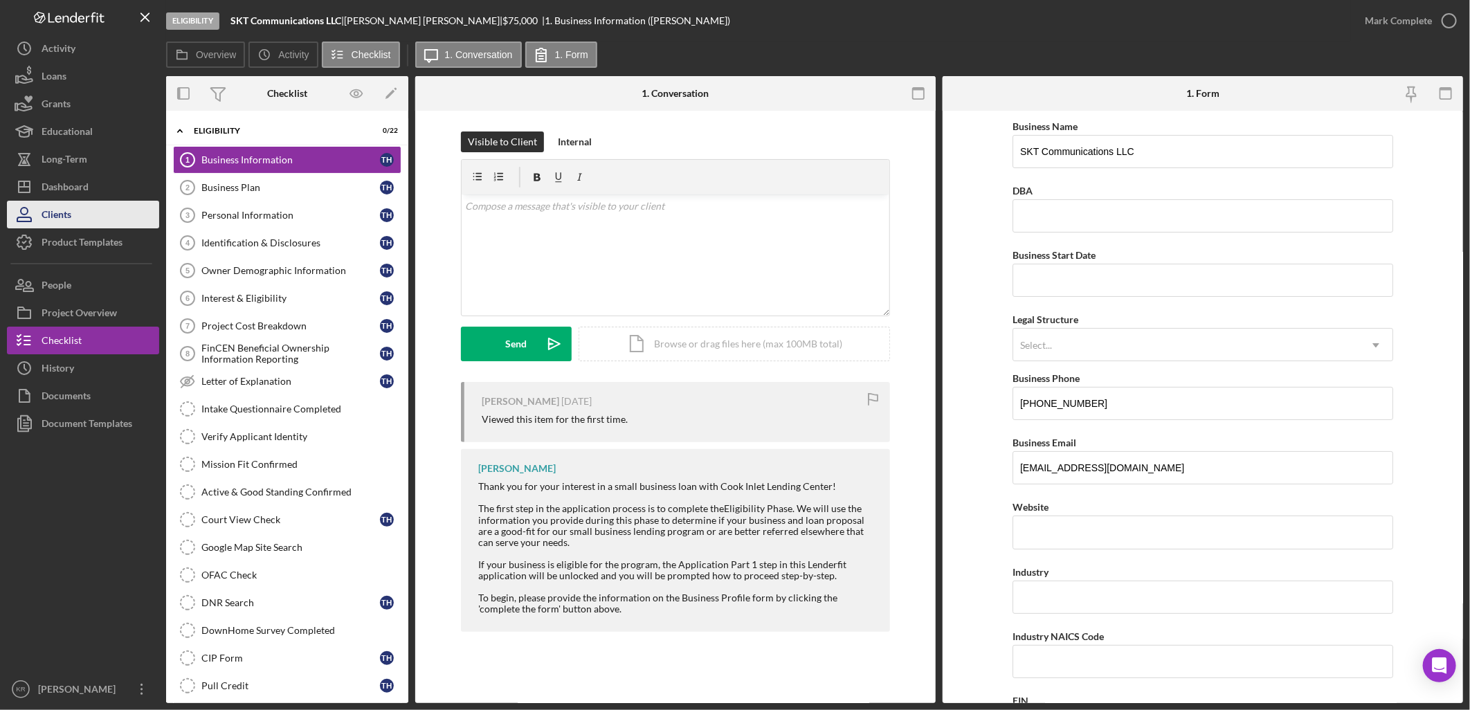
click at [47, 201] on div "Clients" at bounding box center [57, 216] width 30 height 31
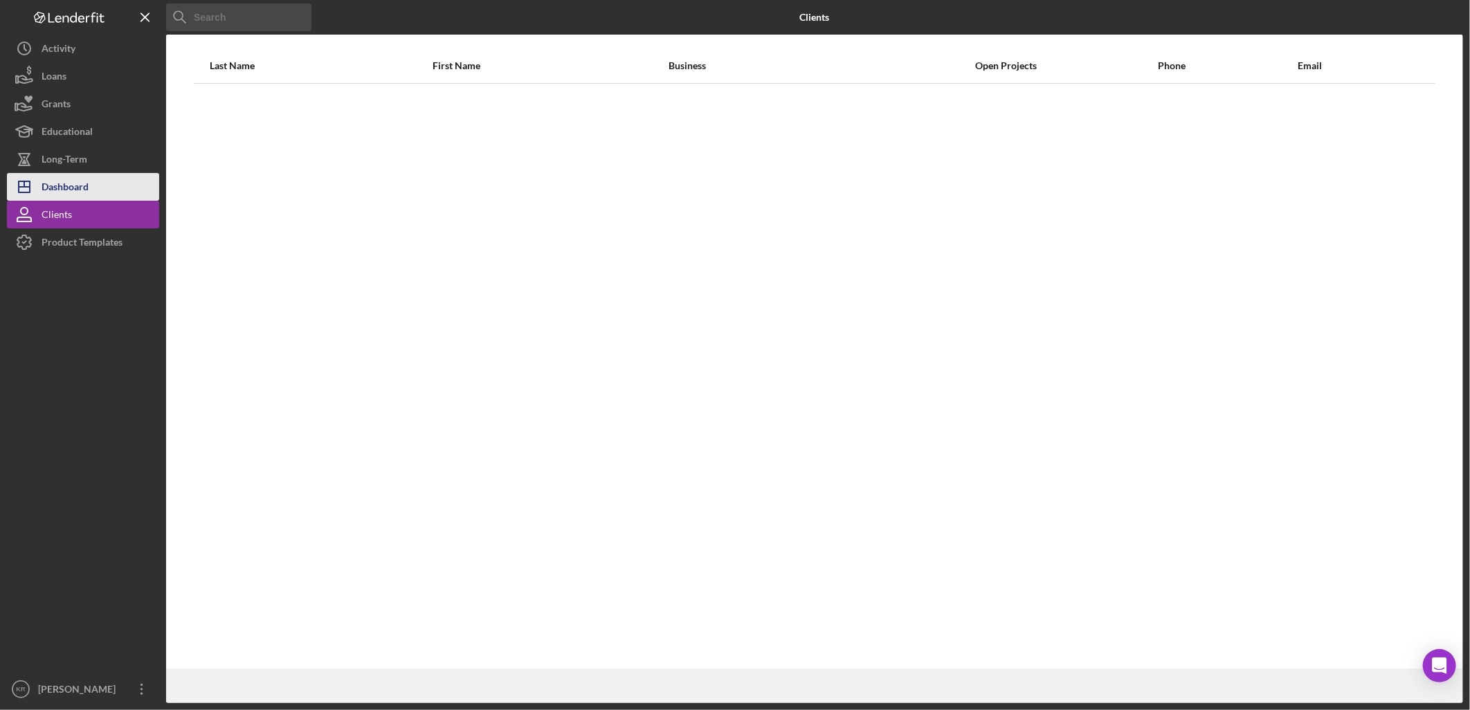
click at [77, 183] on div "Dashboard" at bounding box center [65, 188] width 47 height 31
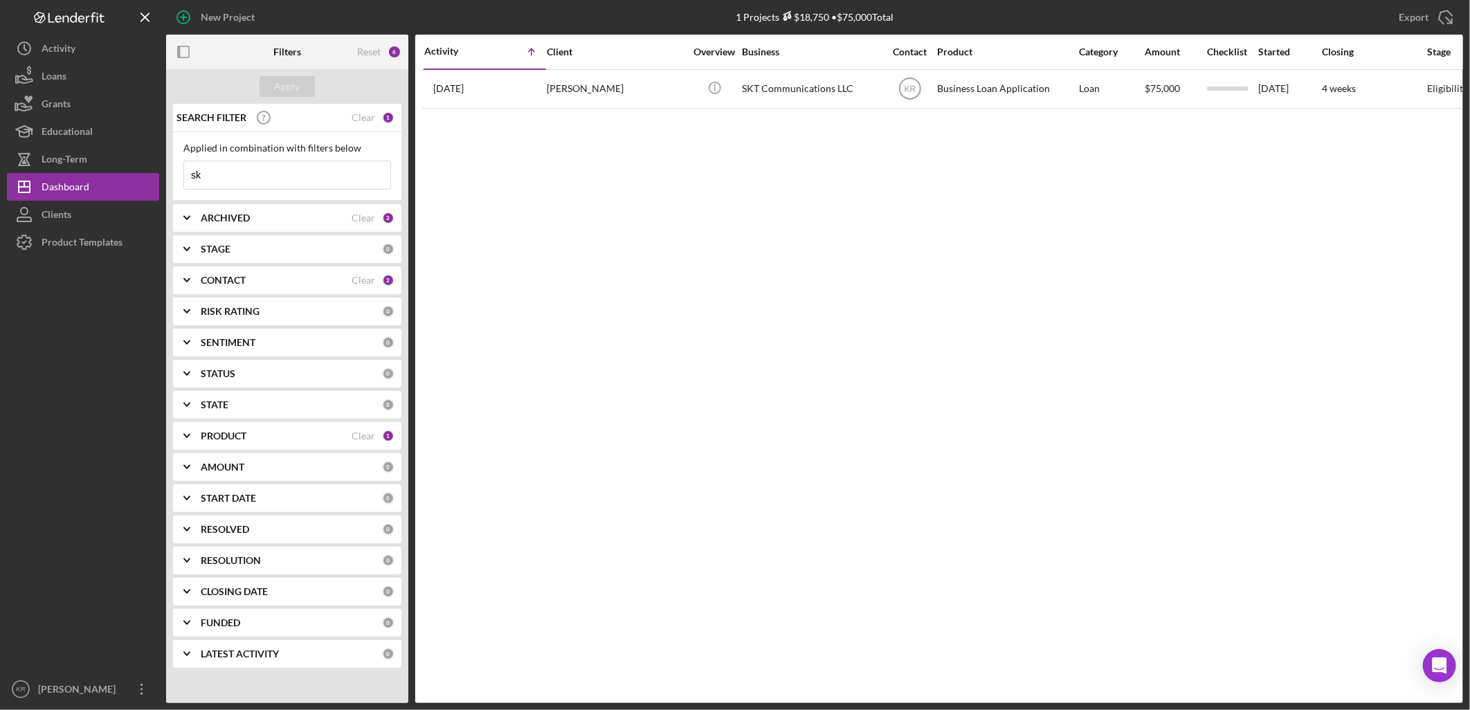
type input "s"
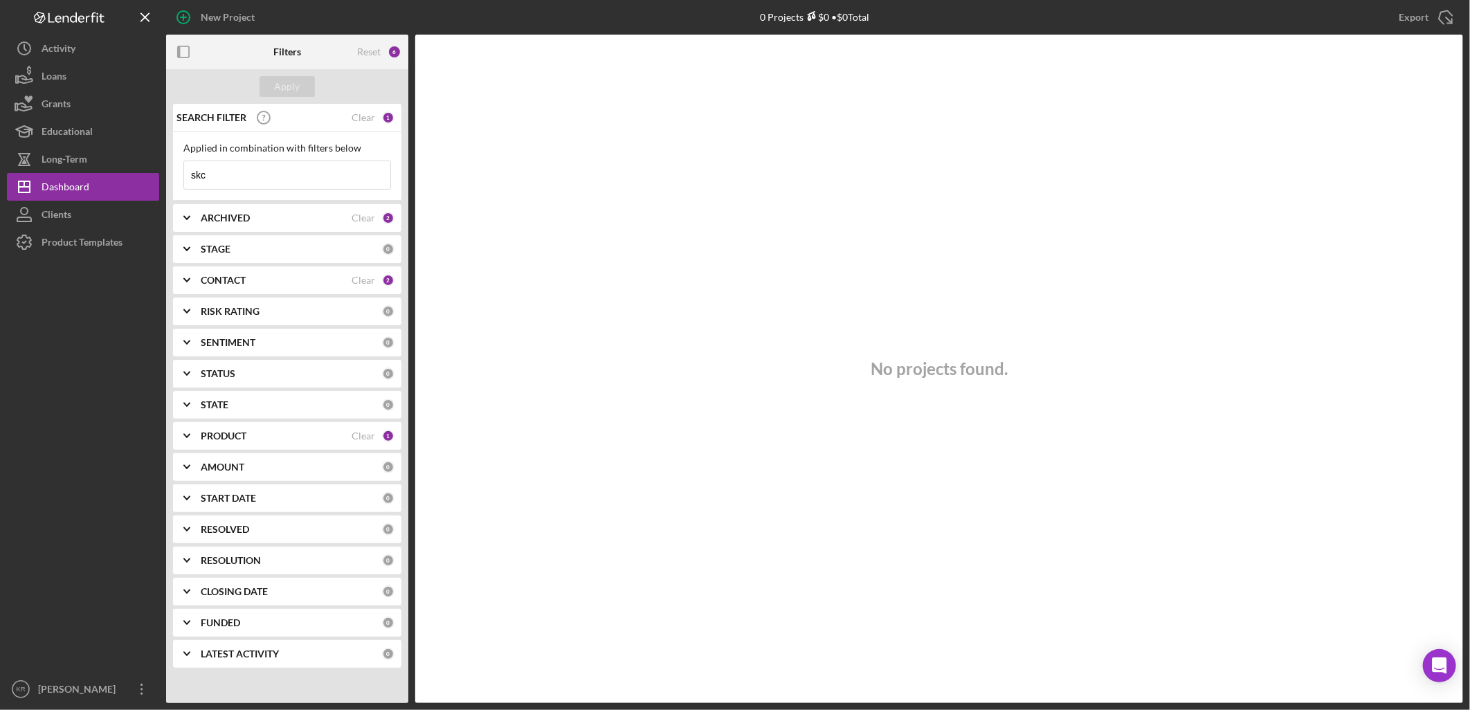
type input "skc"
click at [357, 113] on div "Clear" at bounding box center [364, 117] width 24 height 11
click at [64, 189] on div "Dashboard" at bounding box center [66, 188] width 48 height 31
click at [271, 91] on button "Apply" at bounding box center [287, 86] width 55 height 21
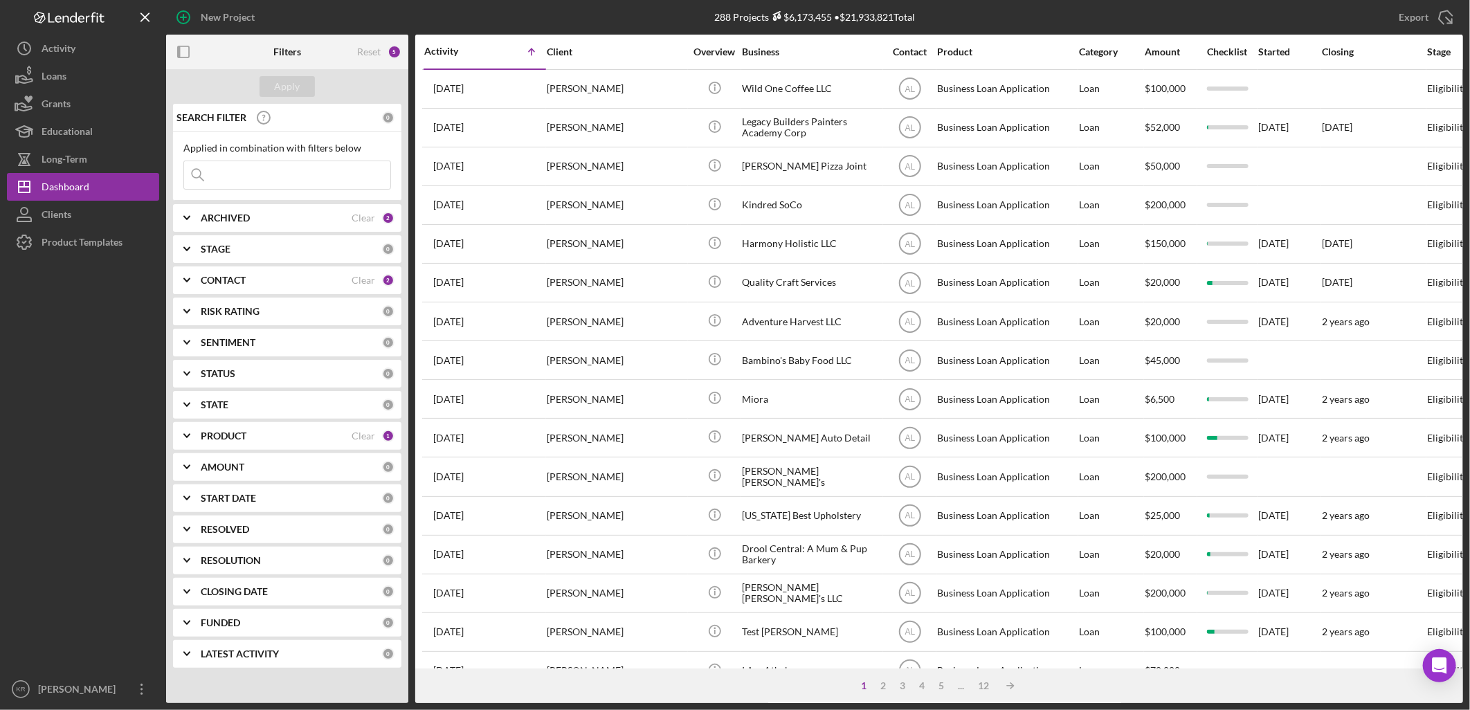
click at [225, 219] on b "ARCHIVED" at bounding box center [225, 218] width 49 height 11
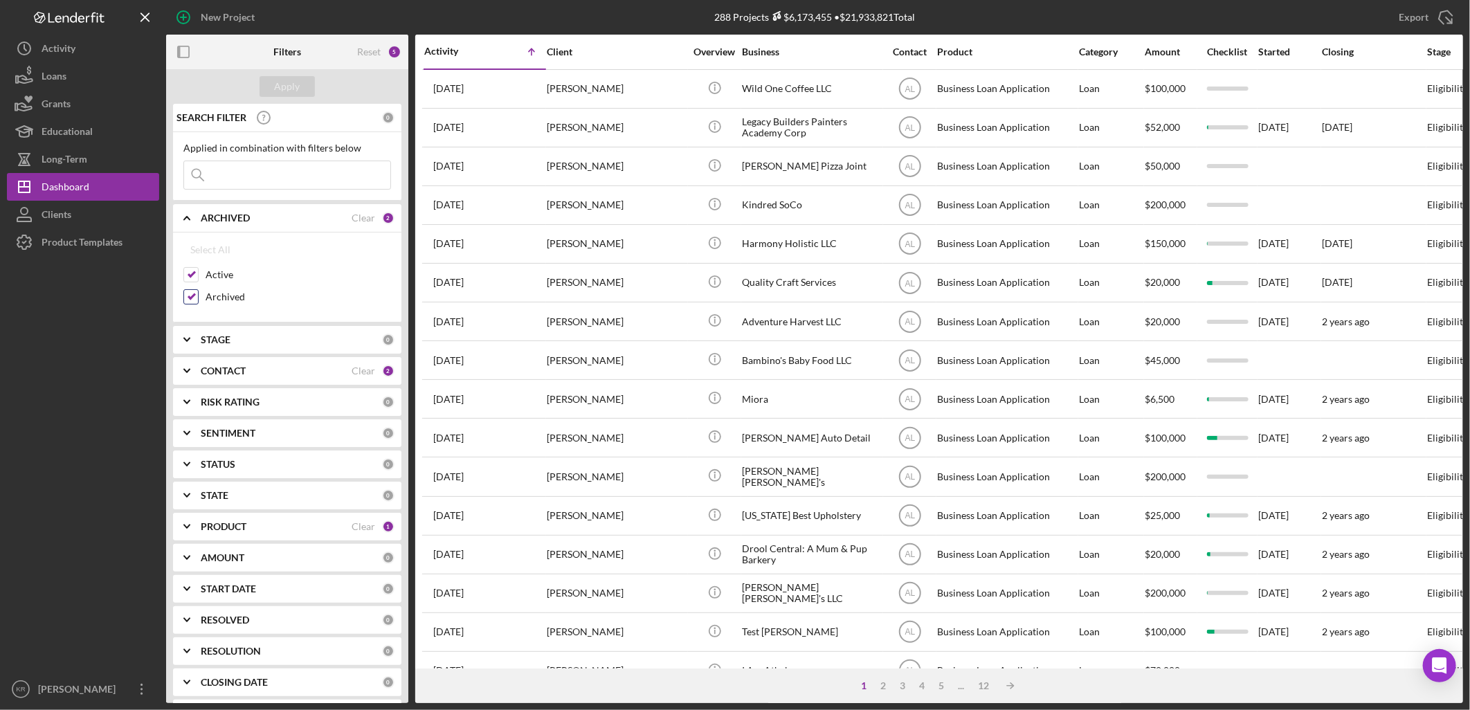
click at [210, 300] on label "Archived" at bounding box center [299, 297] width 186 height 14
click at [198, 300] on input "Archived" at bounding box center [191, 297] width 14 height 14
checkbox input "false"
click at [289, 86] on div "Apply" at bounding box center [288, 86] width 26 height 21
